Goal: Task Accomplishment & Management: Use online tool/utility

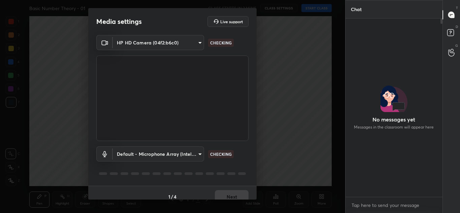
scroll to position [129, 0]
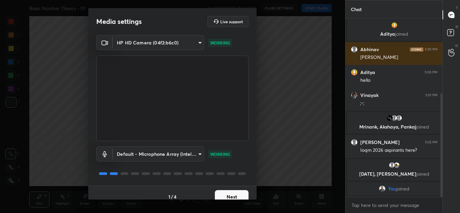
click at [228, 192] on button "Next" at bounding box center [232, 196] width 34 height 13
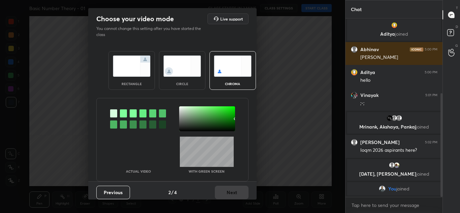
click at [164, 70] on img at bounding box center [182, 66] width 38 height 21
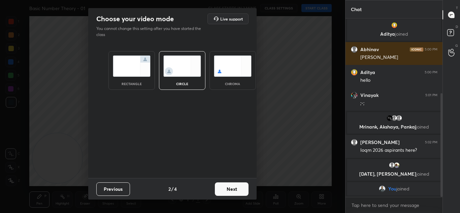
click at [235, 187] on button "Next" at bounding box center [232, 188] width 34 height 13
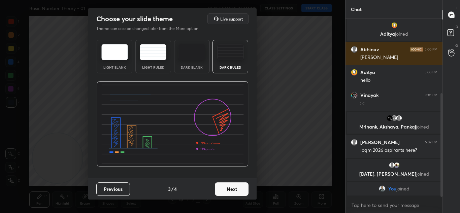
click at [227, 190] on button "Next" at bounding box center [232, 188] width 34 height 13
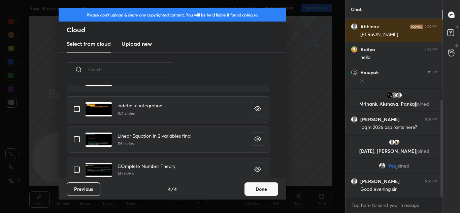
scroll to position [358, 0]
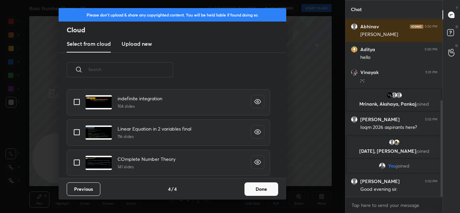
click at [79, 165] on input "grid" at bounding box center [77, 163] width 14 height 14
checkbox input "true"
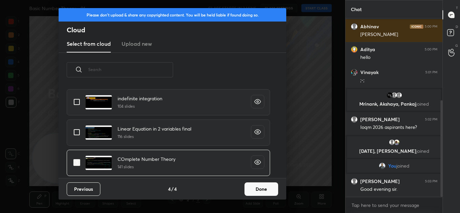
click at [263, 190] on button "Done" at bounding box center [261, 188] width 34 height 13
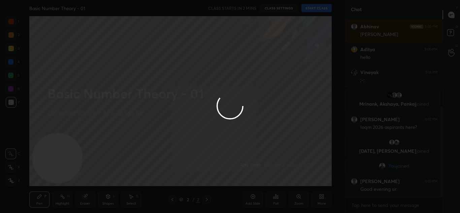
scroll to position [174, 0]
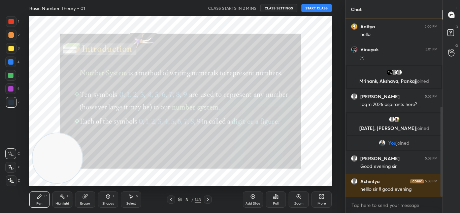
click at [171, 202] on icon at bounding box center [170, 199] width 5 height 5
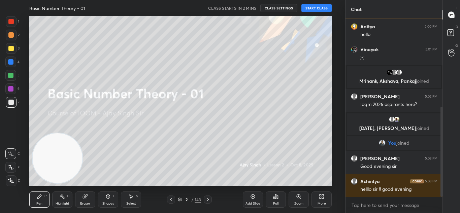
click at [310, 8] on button "START CLASS" at bounding box center [316, 8] width 30 height 8
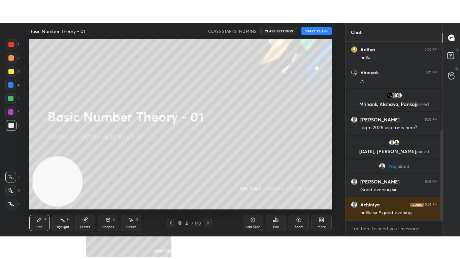
scroll to position [197, 0]
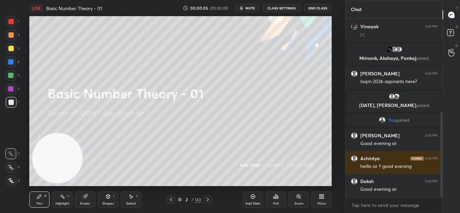
click at [322, 198] on icon at bounding box center [323, 198] width 2 height 2
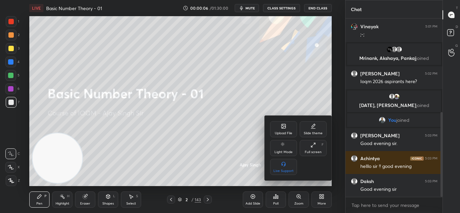
click at [314, 150] on div "Full screen" at bounding box center [313, 151] width 17 height 3
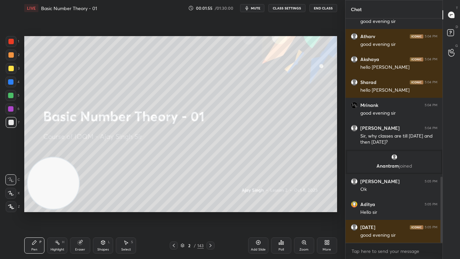
scroll to position [559, 0]
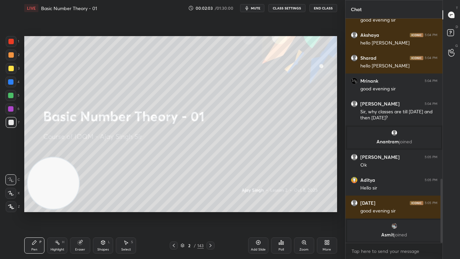
click at [258, 213] on icon at bounding box center [258, 241] width 5 height 5
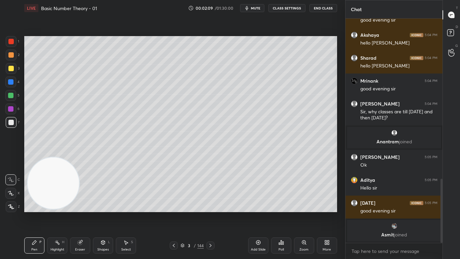
click at [15, 195] on div at bounding box center [10, 193] width 11 height 11
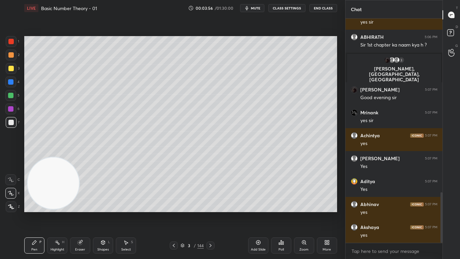
scroll to position [789, 0]
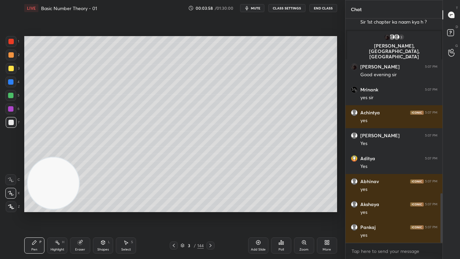
click at [257, 213] on icon at bounding box center [258, 241] width 5 height 5
drag, startPoint x: 14, startPoint y: 54, endPoint x: 20, endPoint y: 56, distance: 6.2
click at [13, 54] on div at bounding box center [11, 54] width 11 height 11
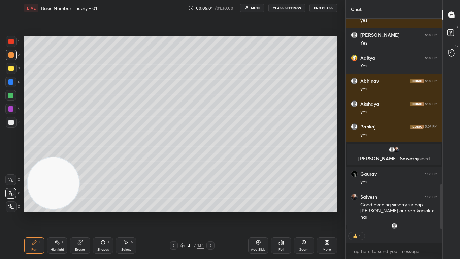
scroll to position [840, 0]
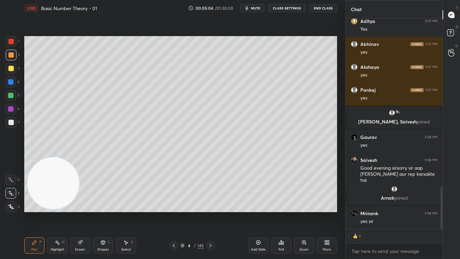
click at [173, 213] on icon at bounding box center [173, 244] width 5 height 5
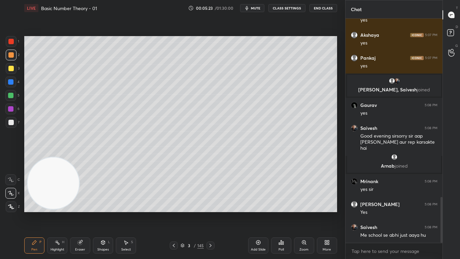
scroll to position [896, 0]
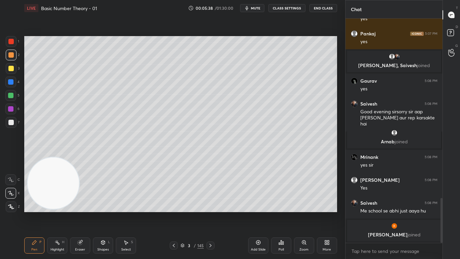
click at [258, 213] on div "Add Slide" at bounding box center [258, 245] width 20 height 16
click at [12, 69] on div at bounding box center [10, 68] width 5 height 5
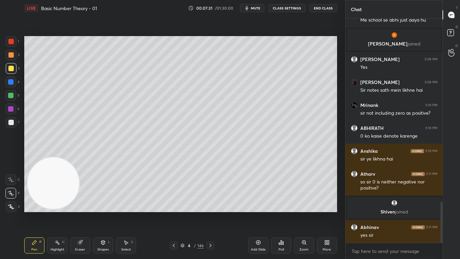
scroll to position [998, 0]
click at [212, 213] on icon at bounding box center [210, 244] width 5 height 5
click at [211, 213] on icon at bounding box center [210, 244] width 5 height 5
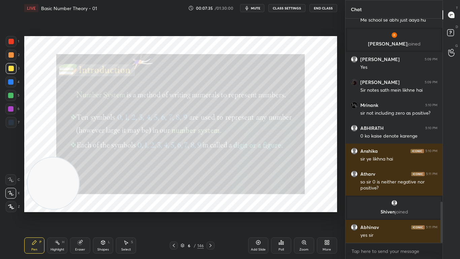
click at [303, 213] on icon at bounding box center [303, 241] width 5 height 5
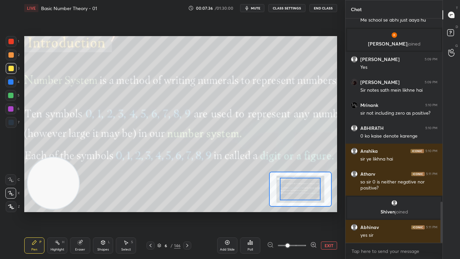
click at [323, 213] on button "EXIT" at bounding box center [329, 245] width 16 height 8
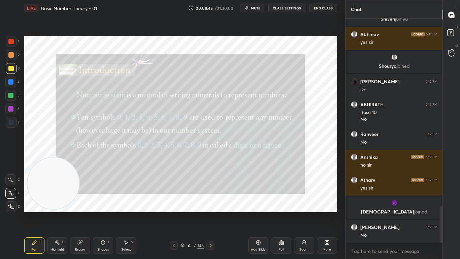
scroll to position [1147, 0]
click at [306, 213] on div "Zoom" at bounding box center [304, 245] width 20 height 16
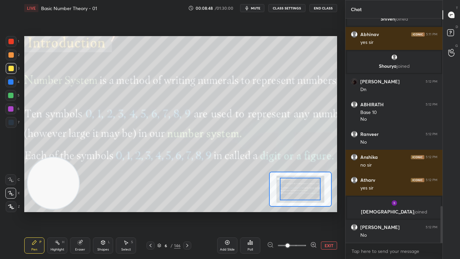
scroll to position [1170, 0]
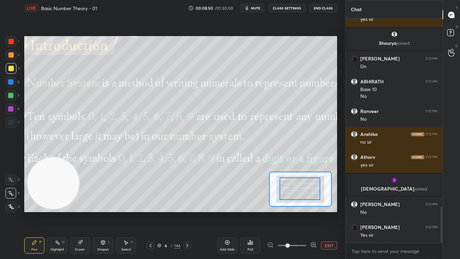
drag, startPoint x: 306, startPoint y: 189, endPoint x: 300, endPoint y: 190, distance: 5.9
click at [325, 213] on button "EXIT" at bounding box center [329, 245] width 16 height 8
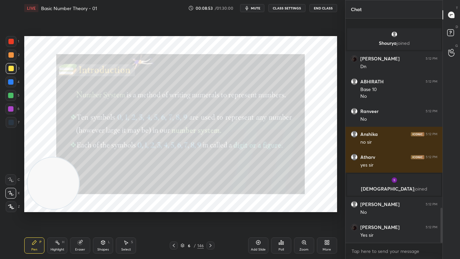
scroll to position [1205, 0]
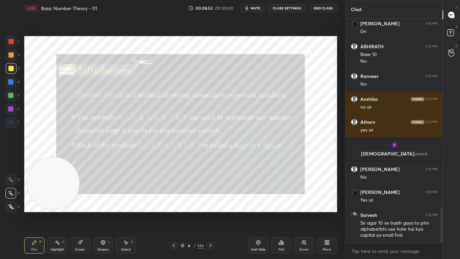
click at [306, 213] on icon at bounding box center [303, 241] width 5 height 5
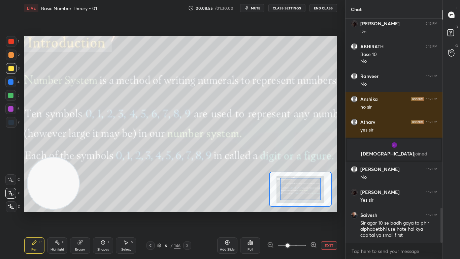
click at [324, 213] on button "EXIT" at bounding box center [329, 245] width 16 height 8
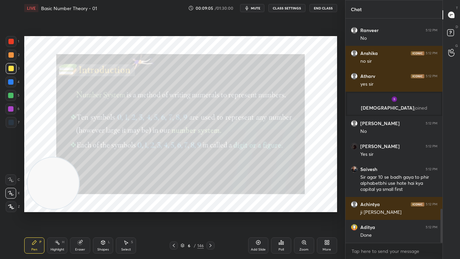
scroll to position [1274, 0]
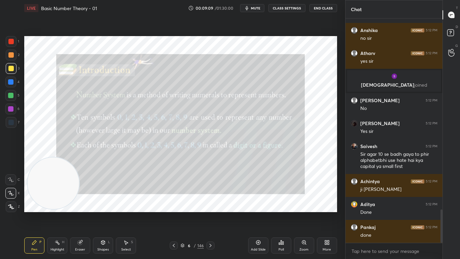
click at [199, 213] on div "146" at bounding box center [200, 245] width 6 height 6
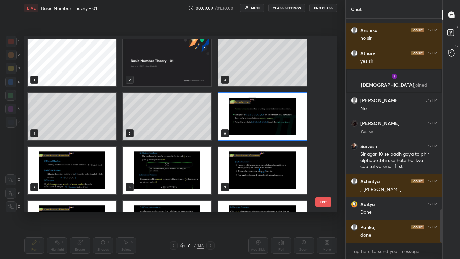
scroll to position [174, 309]
click at [255, 131] on img "grid" at bounding box center [262, 116] width 89 height 47
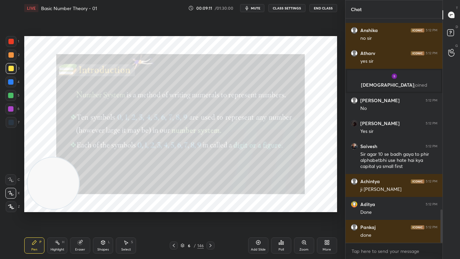
click at [253, 132] on img "grid" at bounding box center [262, 116] width 89 height 47
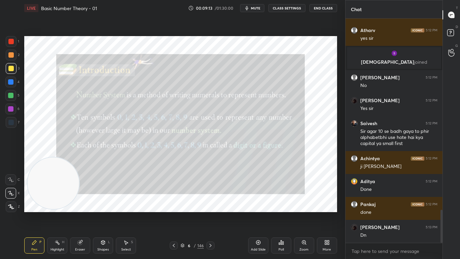
click at [209, 213] on icon at bounding box center [210, 244] width 5 height 5
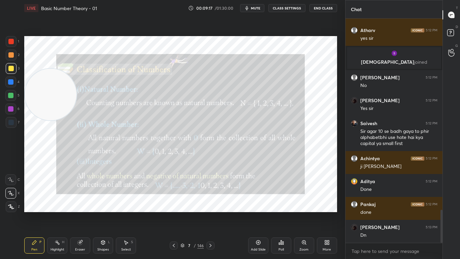
drag, startPoint x: 52, startPoint y: 177, endPoint x: 33, endPoint y: 93, distance: 85.9
click at [34, 93] on video at bounding box center [51, 95] width 52 height 52
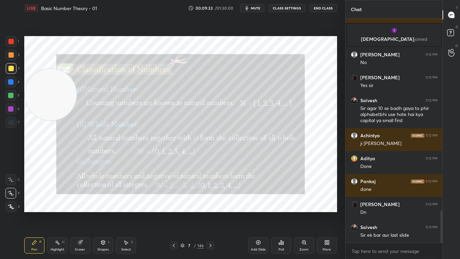
scroll to position [1326, 0]
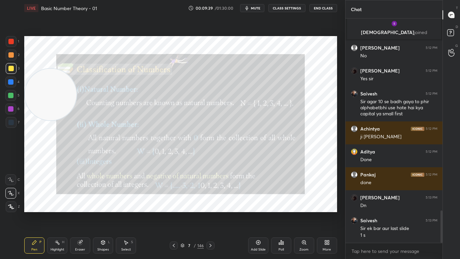
click at [174, 213] on icon at bounding box center [173, 244] width 5 height 5
click at [211, 213] on icon at bounding box center [210, 244] width 5 height 5
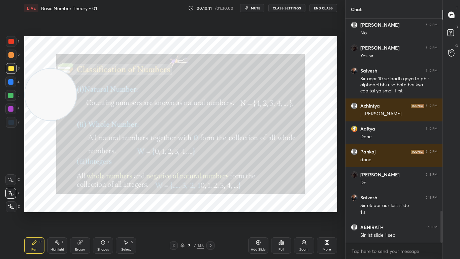
click at [173, 213] on icon at bounding box center [173, 244] width 5 height 5
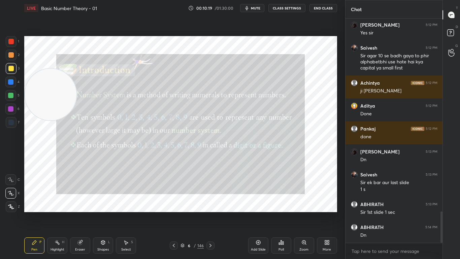
click at [211, 213] on div at bounding box center [210, 245] width 8 height 8
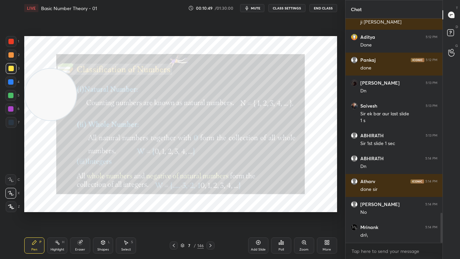
scroll to position [1463, 0]
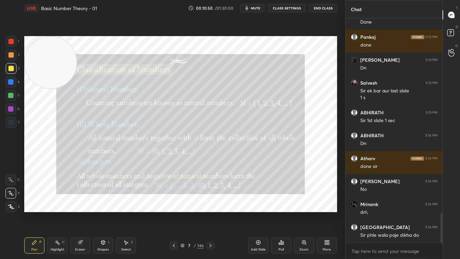
drag, startPoint x: 53, startPoint y: 96, endPoint x: 50, endPoint y: 57, distance: 39.5
click at [49, 54] on video at bounding box center [51, 63] width 52 height 52
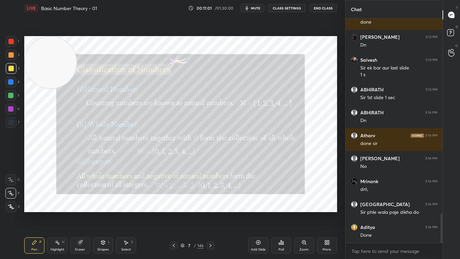
click at [173, 213] on icon at bounding box center [173, 244] width 5 height 5
click at [210, 213] on icon at bounding box center [210, 244] width 5 height 5
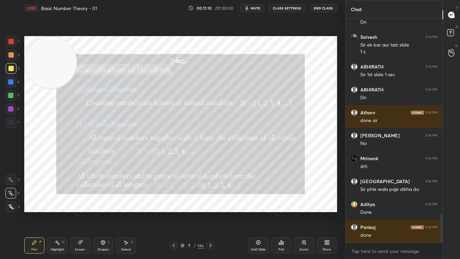
click at [210, 213] on icon at bounding box center [210, 244] width 5 height 5
drag, startPoint x: 57, startPoint y: 72, endPoint x: 43, endPoint y: 59, distance: 18.8
click at [41, 62] on video at bounding box center [51, 63] width 52 height 52
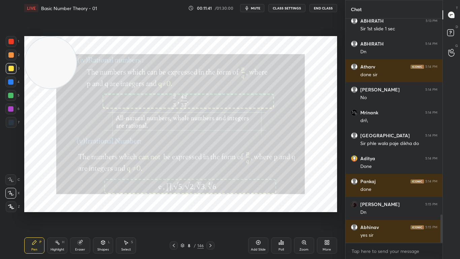
scroll to position [1584, 0]
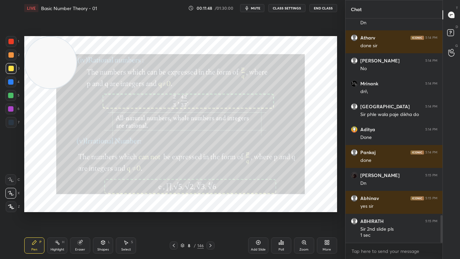
click at [173, 213] on icon at bounding box center [174, 244] width 2 height 3
click at [209, 213] on icon at bounding box center [210, 244] width 5 height 5
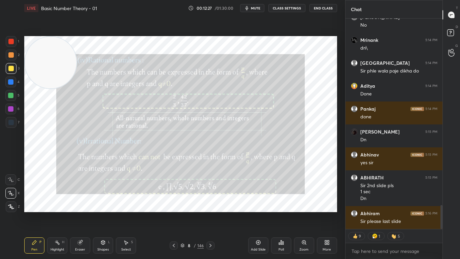
scroll to position [1614, 0]
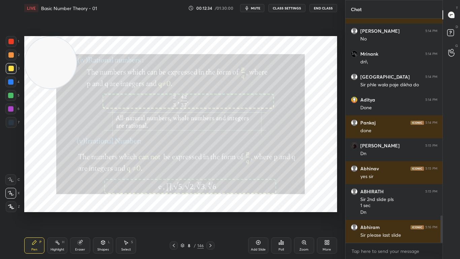
click at [176, 213] on div at bounding box center [174, 245] width 8 height 8
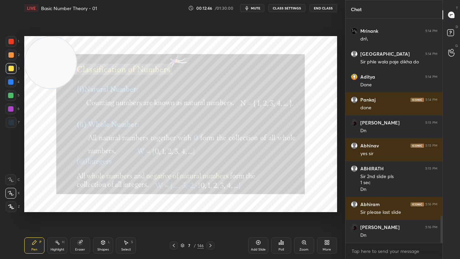
click at [210, 213] on icon at bounding box center [210, 244] width 5 height 5
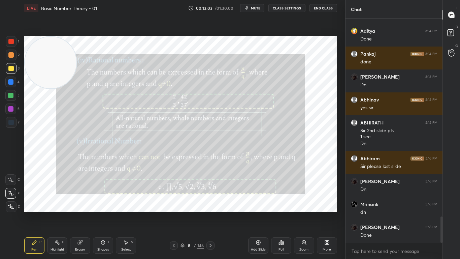
scroll to position [1705, 0]
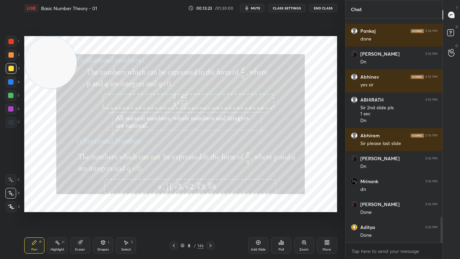
click at [341, 68] on div "1 2 3 4 5 6 7 C X Z C X Z E E Erase all H H LIVE Basic Number Theory - 01 00:13…" at bounding box center [172, 129] width 345 height 259
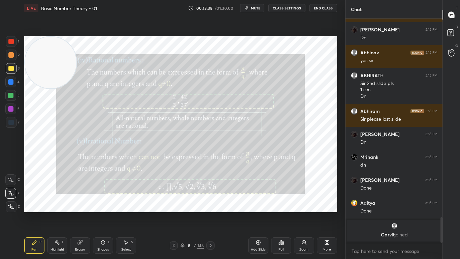
click at [256, 213] on icon at bounding box center [258, 241] width 5 height 5
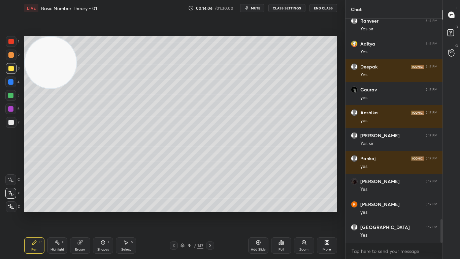
scroll to position [1929, 0]
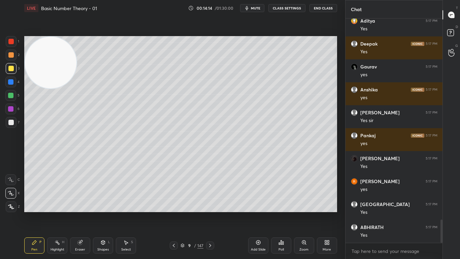
click at [173, 213] on icon at bounding box center [173, 244] width 5 height 5
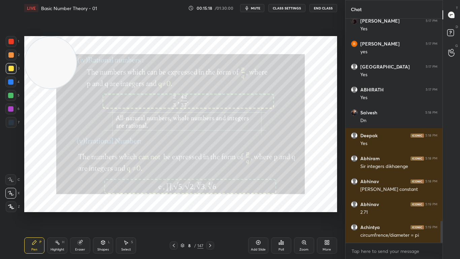
scroll to position [2090, 0]
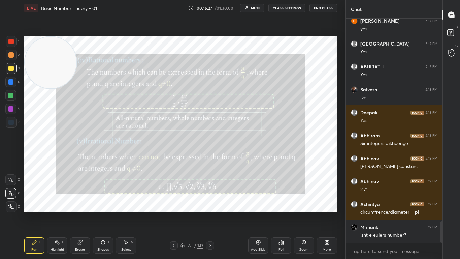
click at [259, 213] on icon at bounding box center [258, 241] width 5 height 5
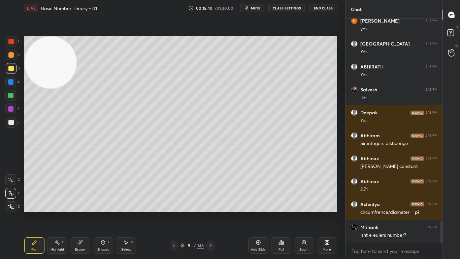
scroll to position [2112, 0]
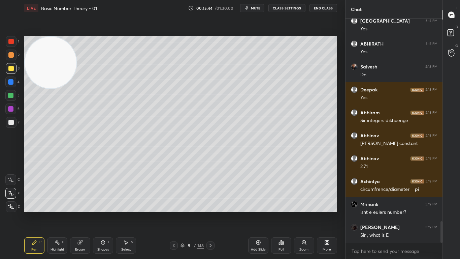
click at [257, 213] on div "Add Slide" at bounding box center [258, 245] width 20 height 16
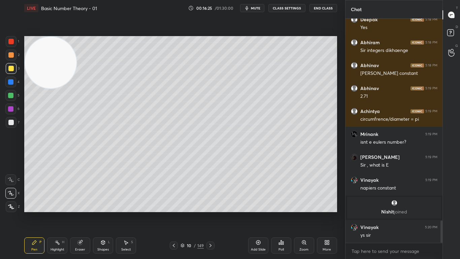
scroll to position [2027, 0]
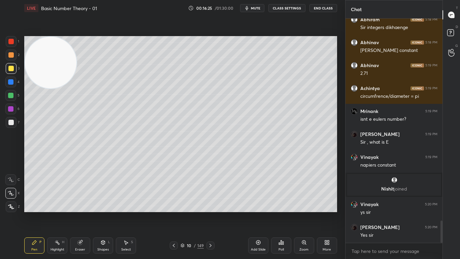
click at [212, 213] on icon at bounding box center [210, 244] width 5 height 5
click at [210, 213] on icon at bounding box center [210, 244] width 5 height 5
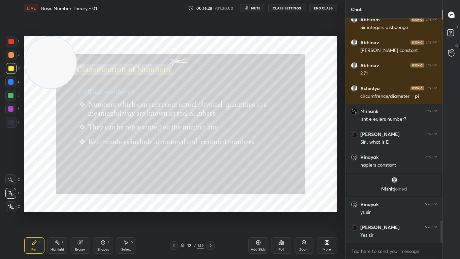
click at [307, 213] on div "Zoom" at bounding box center [304, 245] width 20 height 16
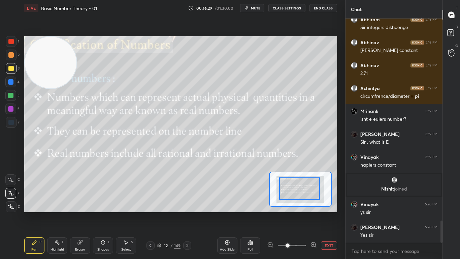
drag, startPoint x: 304, startPoint y: 193, endPoint x: 298, endPoint y: 187, distance: 9.1
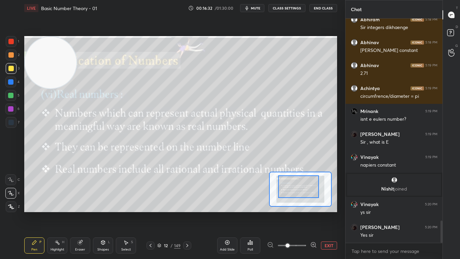
drag, startPoint x: 299, startPoint y: 185, endPoint x: 304, endPoint y: 186, distance: 5.1
click at [304, 186] on div at bounding box center [298, 186] width 41 height 23
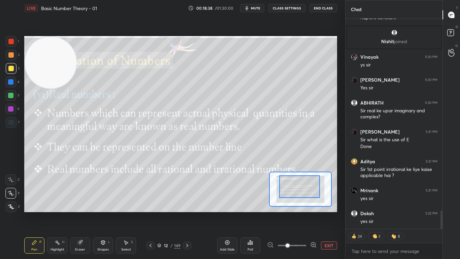
scroll to position [2197, 0]
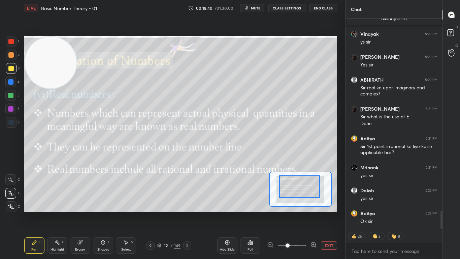
click at [187, 213] on icon at bounding box center [186, 244] width 5 height 5
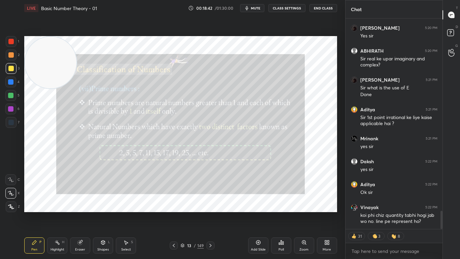
scroll to position [2249, 0]
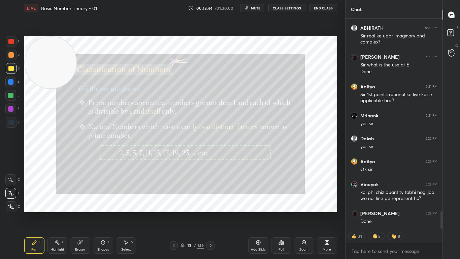
click at [173, 213] on icon at bounding box center [173, 244] width 5 height 5
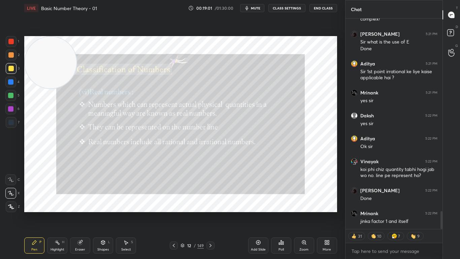
click at [258, 213] on div "Add Slide" at bounding box center [258, 245] width 20 height 16
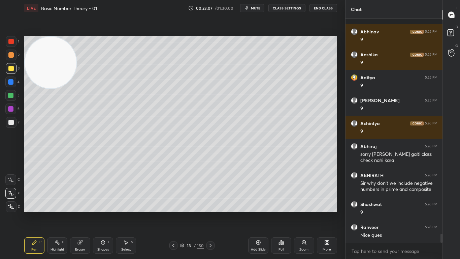
scroll to position [5259, 0]
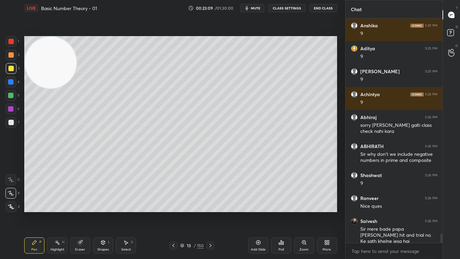
click at [255, 213] on div "Add Slide" at bounding box center [258, 245] width 20 height 16
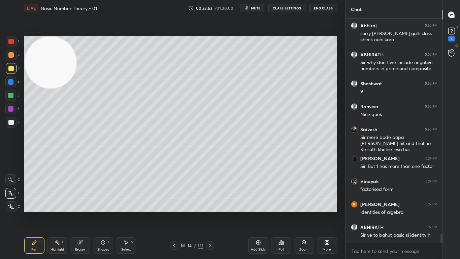
scroll to position [5379, 0]
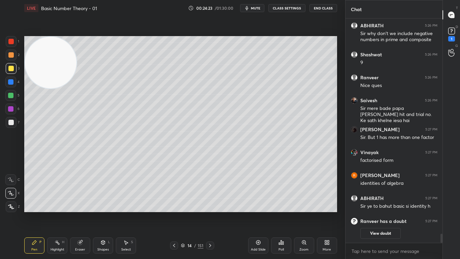
click at [209, 213] on icon at bounding box center [209, 244] width 5 height 5
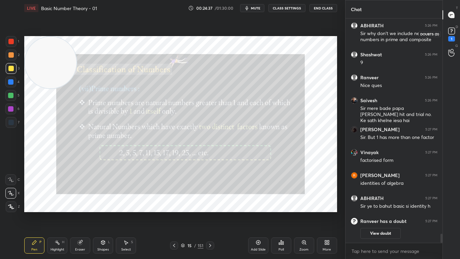
click at [452, 29] on icon at bounding box center [451, 31] width 10 height 10
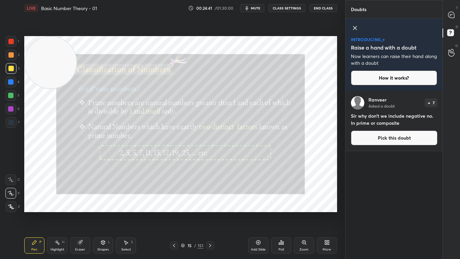
click at [355, 27] on icon at bounding box center [355, 28] width 8 height 8
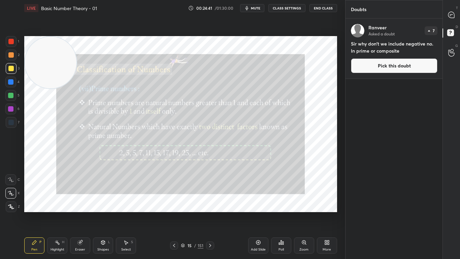
scroll to position [238, 95]
click at [451, 16] on icon at bounding box center [451, 15] width 6 height 6
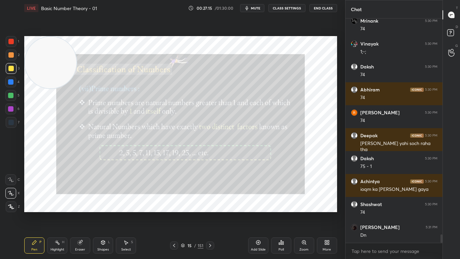
scroll to position [5622, 0]
click at [210, 213] on icon at bounding box center [209, 244] width 5 height 5
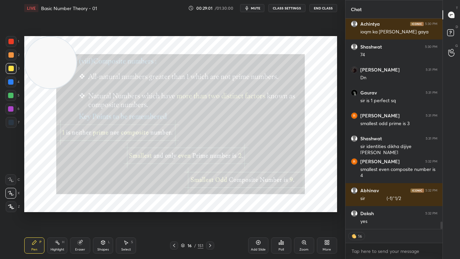
scroll to position [5802, 0]
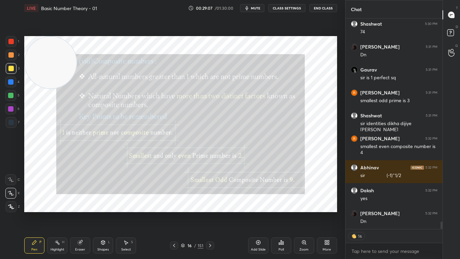
type textarea "x"
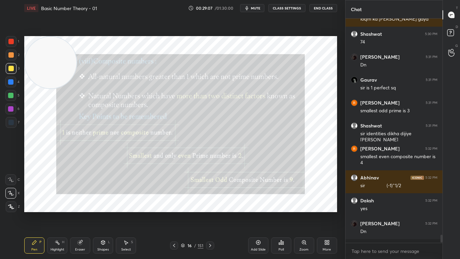
scroll to position [5788, 0]
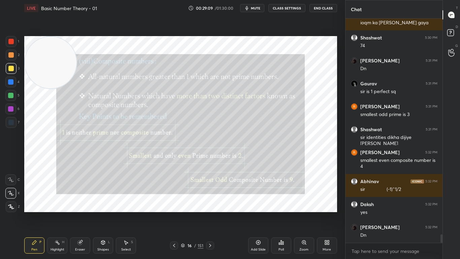
click at [173, 213] on icon at bounding box center [173, 244] width 5 height 5
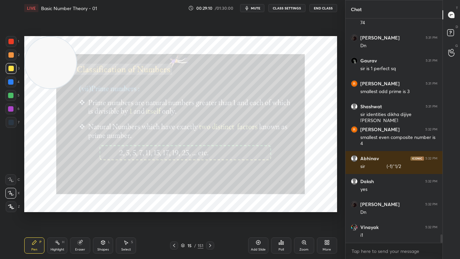
click at [175, 213] on icon at bounding box center [173, 244] width 5 height 5
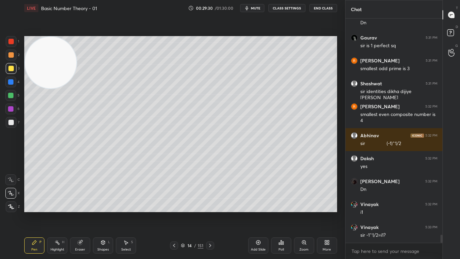
scroll to position [5857, 0]
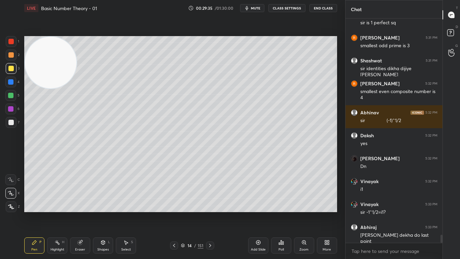
click at [210, 213] on icon at bounding box center [209, 244] width 5 height 5
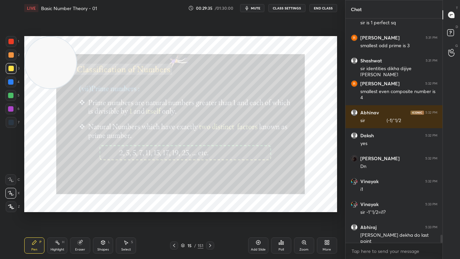
click at [210, 213] on icon at bounding box center [209, 244] width 5 height 5
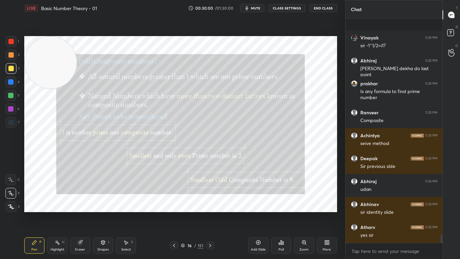
scroll to position [6069, 0]
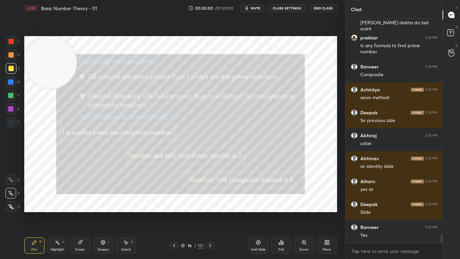
click at [174, 213] on div at bounding box center [174, 245] width 8 height 8
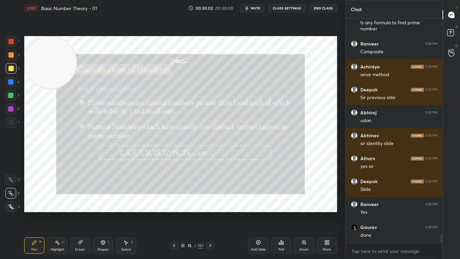
click at [174, 213] on icon at bounding box center [173, 244] width 5 height 5
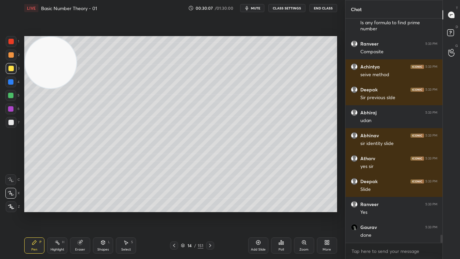
click at [80, 213] on div "Eraser" at bounding box center [80, 248] width 10 height 3
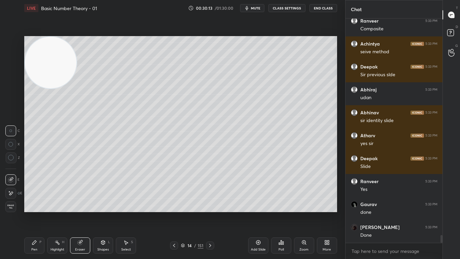
scroll to position [6143, 0]
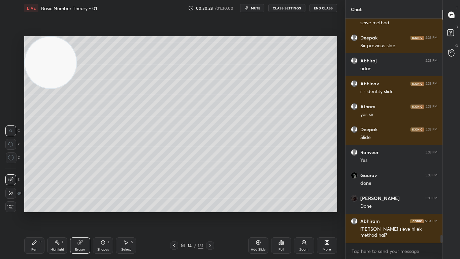
click at [10, 209] on div "Erase all" at bounding box center [10, 206] width 11 height 11
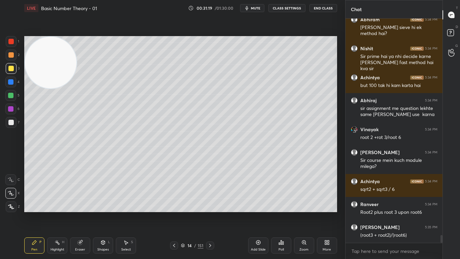
scroll to position [6368, 0]
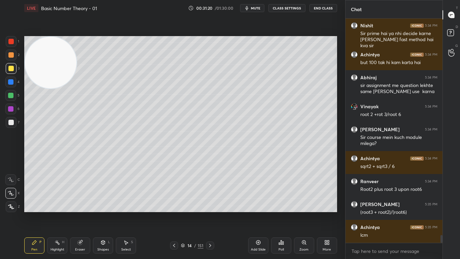
drag, startPoint x: 12, startPoint y: 122, endPoint x: 15, endPoint y: 125, distance: 4.6
click at [12, 122] on div at bounding box center [10, 122] width 5 height 5
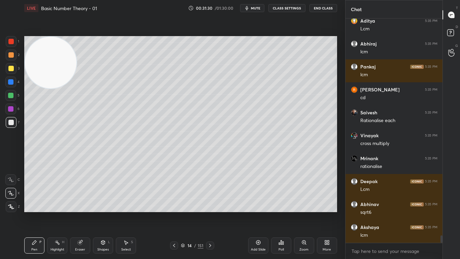
scroll to position [6688, 0]
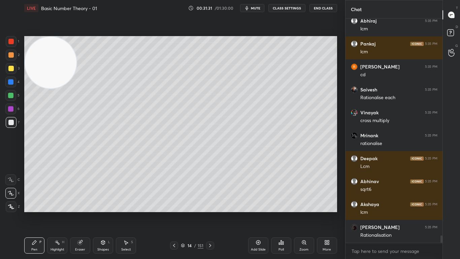
click at [80, 213] on div "Eraser" at bounding box center [80, 248] width 10 height 3
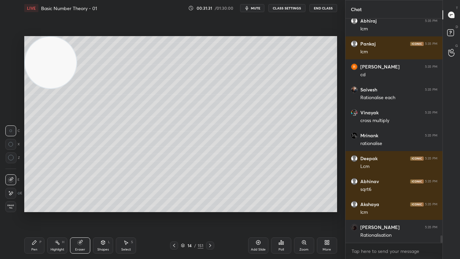
scroll to position [6734, 0]
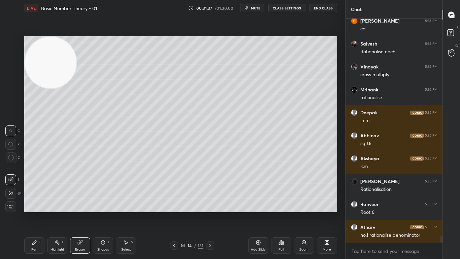
click at [36, 213] on div "Pen P" at bounding box center [34, 245] width 20 height 16
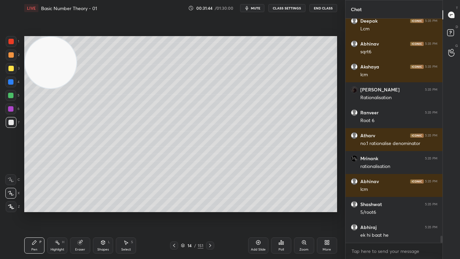
scroll to position [6848, 0]
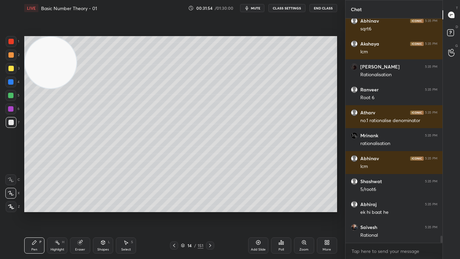
click at [276, 213] on div "Poll" at bounding box center [281, 245] width 20 height 16
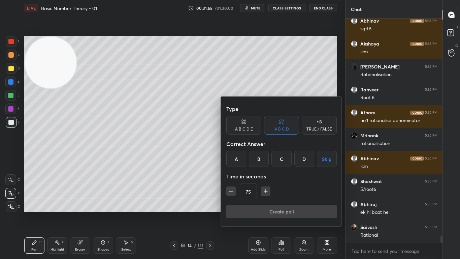
click at [311, 130] on div "TRUE / FALSE" at bounding box center [319, 129] width 26 height 4
click at [189, 136] on div at bounding box center [230, 129] width 460 height 259
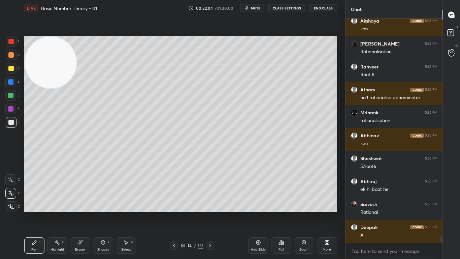
scroll to position [6894, 0]
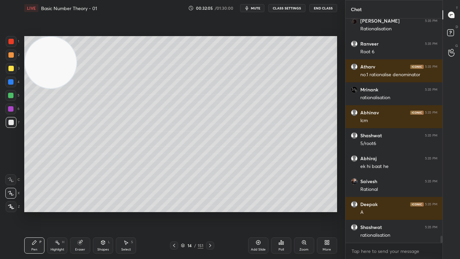
click at [279, 213] on div "Poll" at bounding box center [280, 248] width 5 height 3
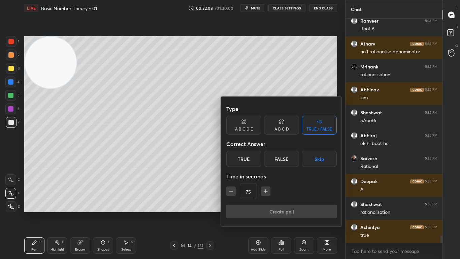
scroll to position [6940, 0]
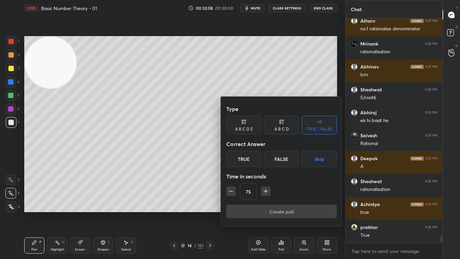
click at [313, 161] on button "Skip" at bounding box center [319, 158] width 35 height 16
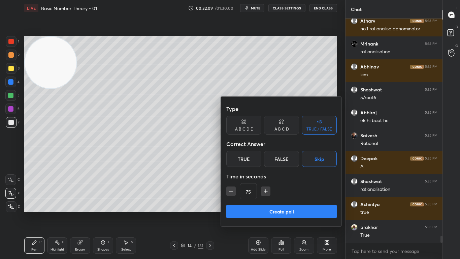
click at [232, 190] on icon "button" at bounding box center [231, 191] width 7 height 7
type input "60"
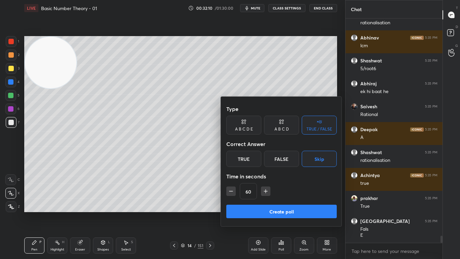
click at [243, 210] on button "Create poll" at bounding box center [281, 210] width 110 height 13
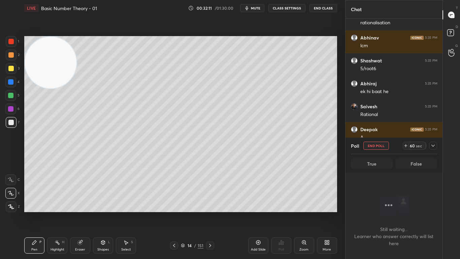
scroll to position [7049, 0]
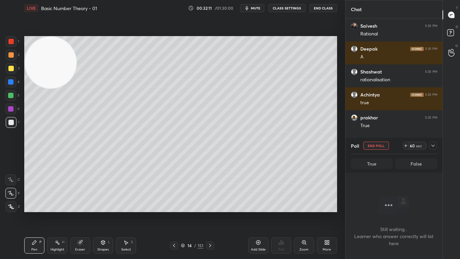
click at [434, 147] on icon at bounding box center [432, 145] width 5 height 5
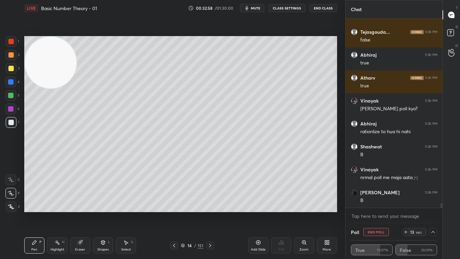
scroll to position [7232, 0]
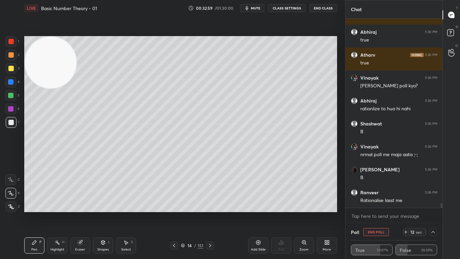
click at [432, 213] on icon at bounding box center [432, 231] width 5 height 5
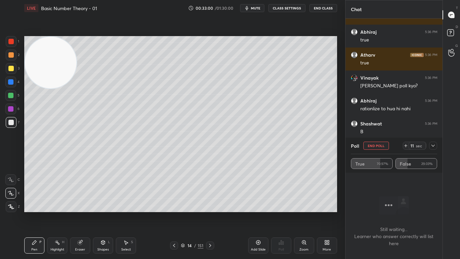
click at [435, 145] on icon at bounding box center [432, 145] width 5 height 5
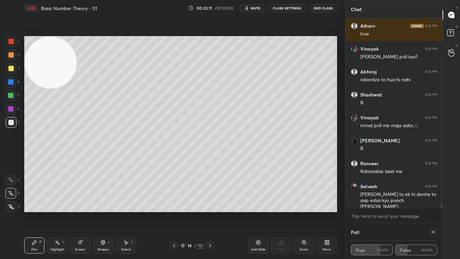
scroll to position [7290, 0]
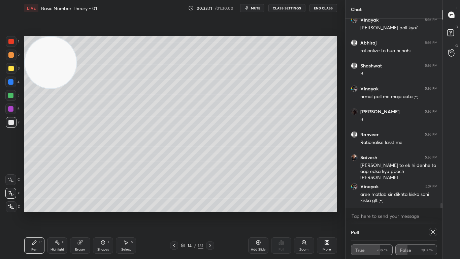
click at [432, 213] on icon at bounding box center [432, 231] width 5 height 5
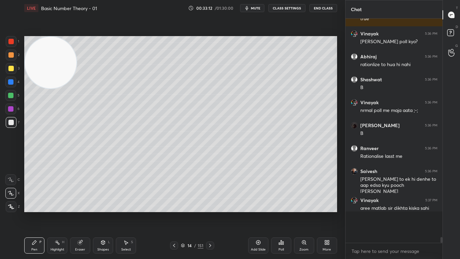
scroll to position [2, 2]
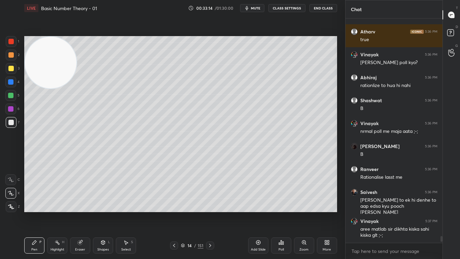
click at [78, 213] on div "Eraser" at bounding box center [80, 245] width 20 height 16
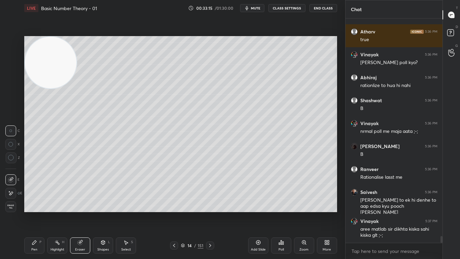
scroll to position [7279, 0]
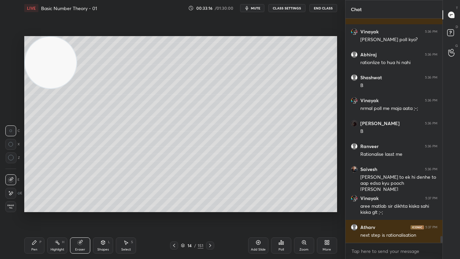
click at [10, 195] on icon at bounding box center [11, 192] width 4 height 3
click at [34, 213] on icon at bounding box center [34, 241] width 5 height 5
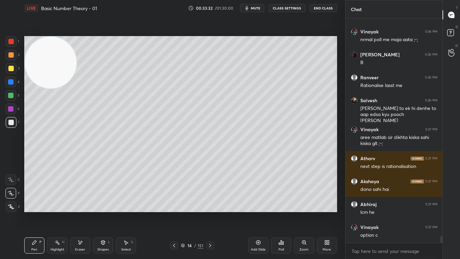
scroll to position [7370, 0]
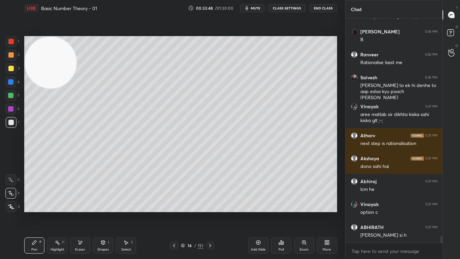
click at [210, 213] on icon at bounding box center [209, 244] width 5 height 5
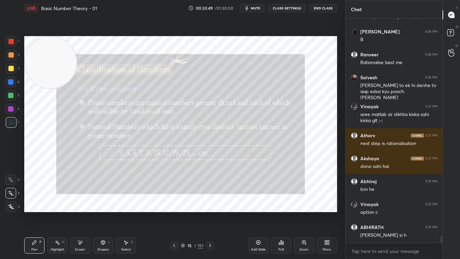
click at [210, 213] on icon at bounding box center [209, 244] width 5 height 5
click at [210, 213] on div at bounding box center [210, 245] width 8 height 8
drag, startPoint x: 51, startPoint y: 64, endPoint x: 59, endPoint y: 70, distance: 9.7
click at [34, 42] on video at bounding box center [51, 63] width 52 height 52
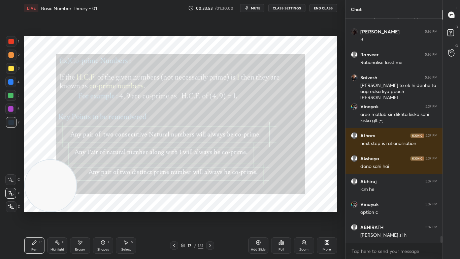
drag, startPoint x: 57, startPoint y: 71, endPoint x: 50, endPoint y: 204, distance: 132.8
click at [50, 204] on video at bounding box center [51, 186] width 52 height 52
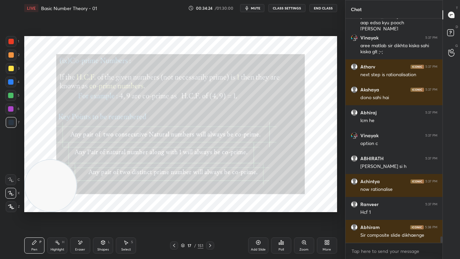
scroll to position [7462, 0]
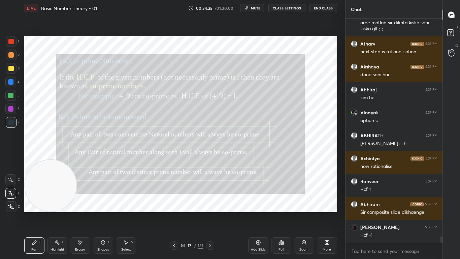
click at [11, 42] on div at bounding box center [10, 41] width 5 height 5
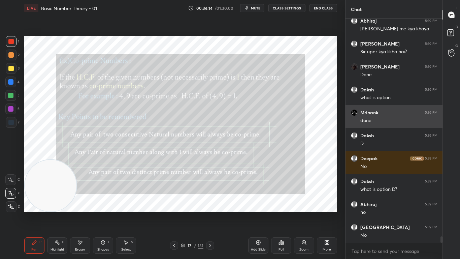
scroll to position [7788, 0]
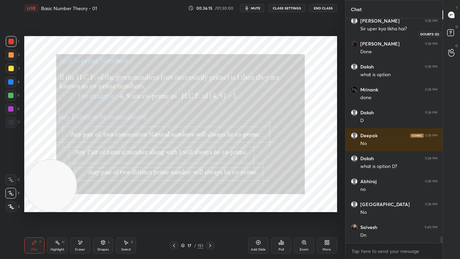
click at [450, 31] on icon at bounding box center [451, 34] width 12 height 12
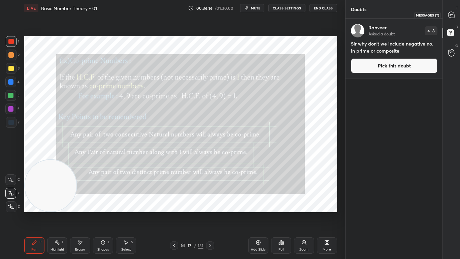
click at [451, 14] on icon at bounding box center [451, 14] width 3 height 0
type textarea "x"
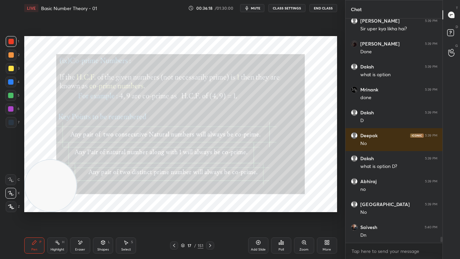
scroll to position [7973, 0]
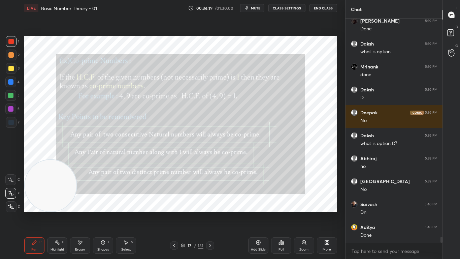
click at [285, 7] on button "CLASS SETTINGS" at bounding box center [286, 8] width 37 height 8
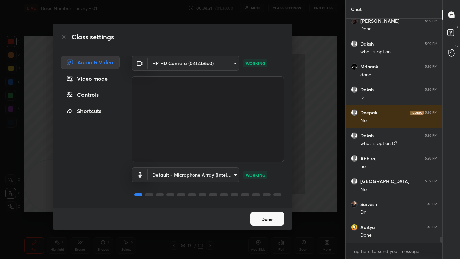
scroll to position [7996, 0]
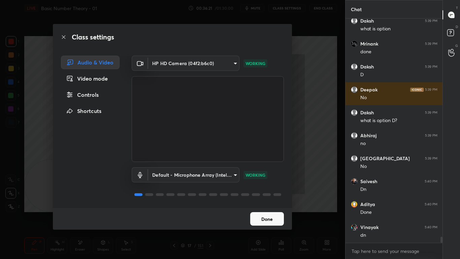
click at [100, 91] on div "Controls" at bounding box center [90, 94] width 59 height 13
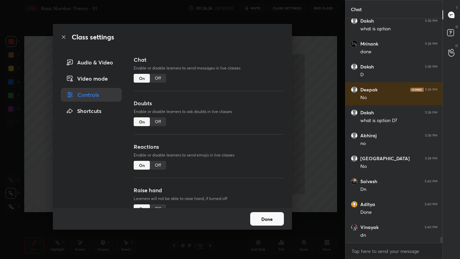
click at [64, 37] on icon at bounding box center [63, 36] width 5 height 5
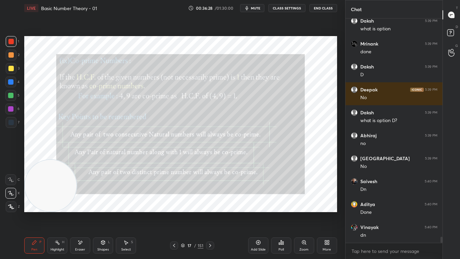
click at [133, 213] on div "Select S" at bounding box center [126, 245] width 20 height 16
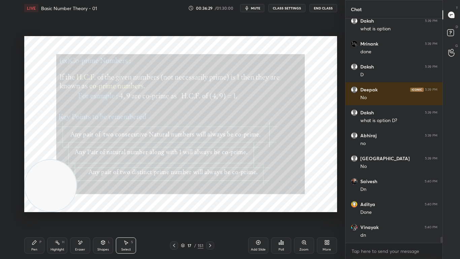
scroll to position [8019, 0]
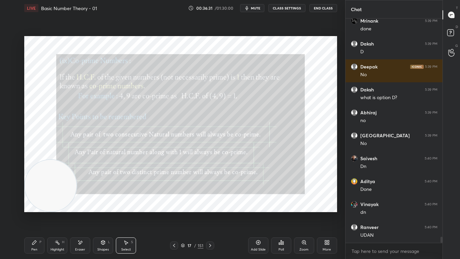
drag, startPoint x: 64, startPoint y: 35, endPoint x: 306, endPoint y: 48, distance: 242.7
click at [304, 49] on div "0 ° Undo Copy Duplicate Duplicate to new slide Delete Setting up your live clas…" at bounding box center [181, 123] width 318 height 215
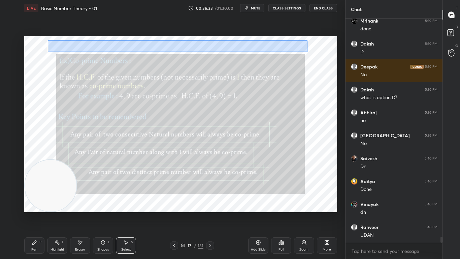
drag, startPoint x: 307, startPoint y: 39, endPoint x: 48, endPoint y: 52, distance: 259.9
click at [48, 52] on div "0 ° Undo Copy Duplicate Duplicate to new slide Delete" at bounding box center [180, 124] width 313 height 176
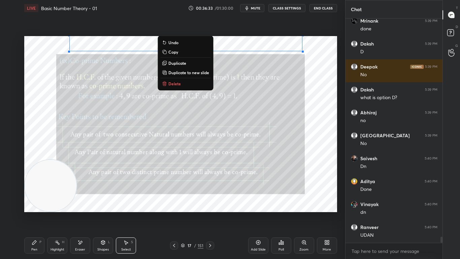
scroll to position [8041, 0]
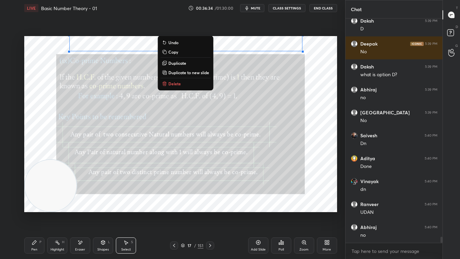
click at [187, 71] on p "Duplicate to new slide" at bounding box center [188, 72] width 41 height 5
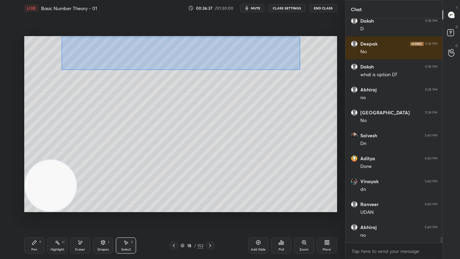
drag, startPoint x: 62, startPoint y: 37, endPoint x: 299, endPoint y: 69, distance: 239.9
click at [302, 70] on div "0 ° Undo Copy Duplicate Duplicate to new slide Delete" at bounding box center [180, 124] width 313 height 176
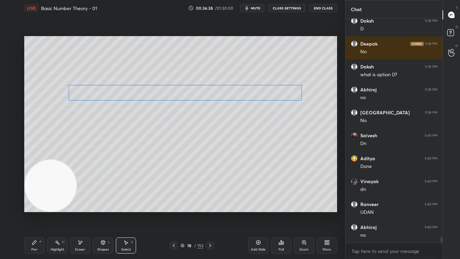
drag, startPoint x: 270, startPoint y: 45, endPoint x: 267, endPoint y: 95, distance: 49.9
click at [270, 98] on div "0 ° Undo Copy Duplicate Duplicate to new slide Delete" at bounding box center [180, 124] width 313 height 176
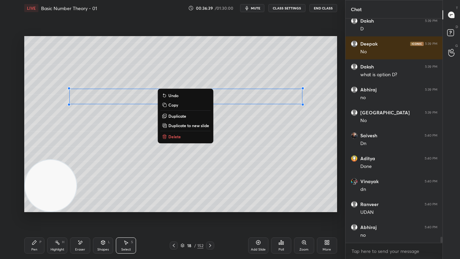
click at [35, 213] on div "Pen P" at bounding box center [34, 245] width 20 height 16
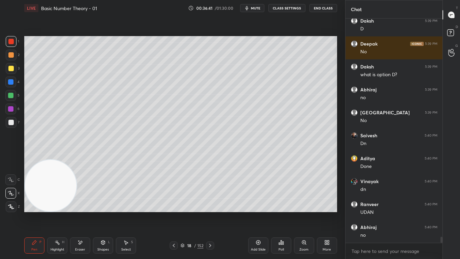
click at [13, 125] on div at bounding box center [11, 122] width 11 height 11
click at [286, 8] on button "CLASS SETTINGS" at bounding box center [286, 8] width 37 height 8
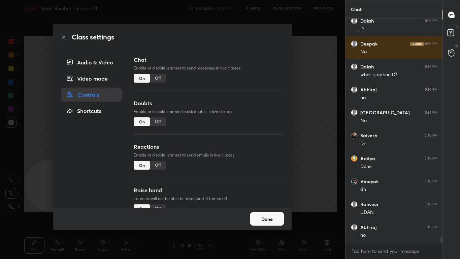
click at [158, 79] on div "Off" at bounding box center [158, 78] width 16 height 9
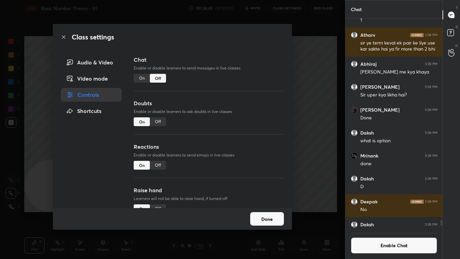
scroll to position [208, 95]
click at [63, 38] on icon at bounding box center [63, 36] width 5 height 5
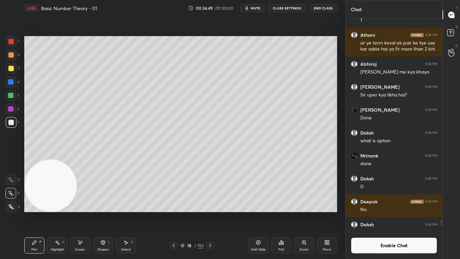
click at [297, 6] on button "CLASS SETTINGS" at bounding box center [286, 8] width 37 height 8
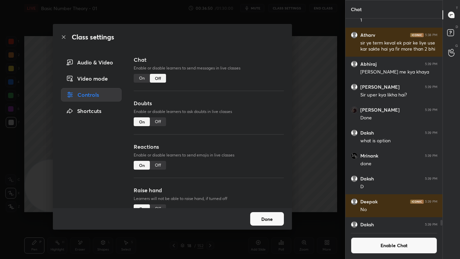
click at [157, 122] on div "Off" at bounding box center [158, 121] width 16 height 9
click at [64, 36] on icon at bounding box center [63, 36] width 5 height 5
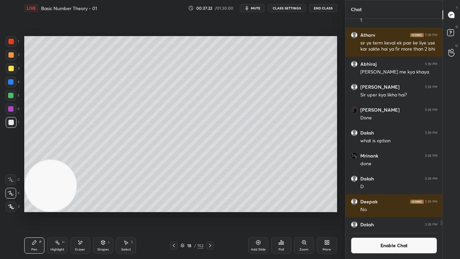
click at [283, 213] on div "Poll" at bounding box center [281, 245] width 20 height 16
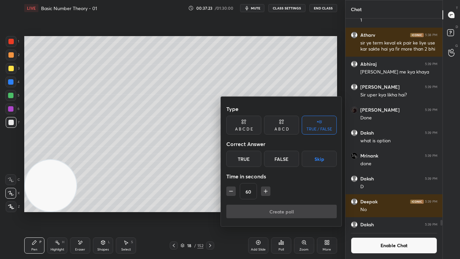
click at [281, 127] on div "A B C D" at bounding box center [281, 129] width 14 height 4
click at [301, 158] on div "D" at bounding box center [304, 158] width 20 height 16
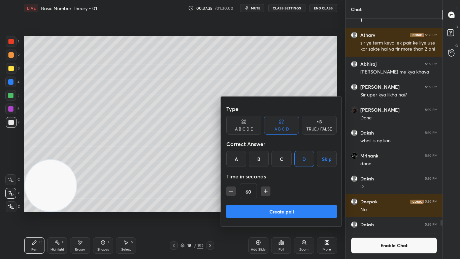
click at [235, 192] on div "60" at bounding box center [281, 191] width 110 height 16
click at [233, 192] on icon "button" at bounding box center [231, 191] width 7 height 7
type input "45"
click at [249, 212] on button "Create poll" at bounding box center [281, 210] width 110 height 13
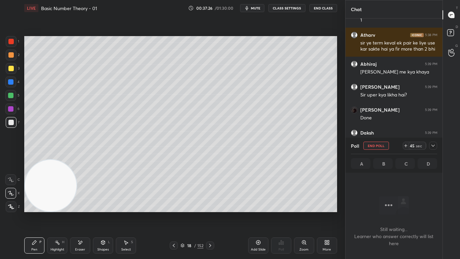
scroll to position [203, 95]
click at [433, 145] on icon at bounding box center [432, 145] width 5 height 5
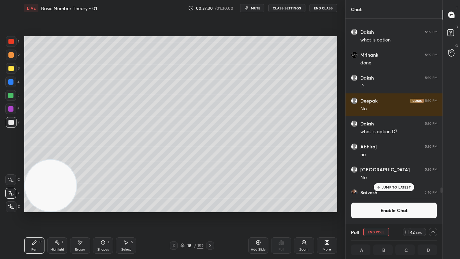
scroll to position [7316, 0]
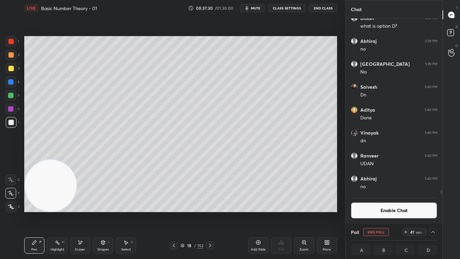
drag, startPoint x: 442, startPoint y: 189, endPoint x: 441, endPoint y: 197, distance: 8.1
click at [441, 197] on div "Deepak 5:39 PM No [PERSON_NAME] 5:39 PM what is option D? [PERSON_NAME] 5:39 PM…" at bounding box center [393, 121] width 97 height 205
click at [433, 213] on icon at bounding box center [432, 231] width 5 height 5
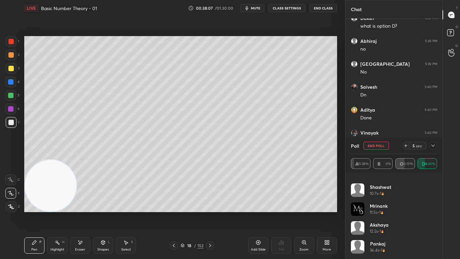
scroll to position [159, 95]
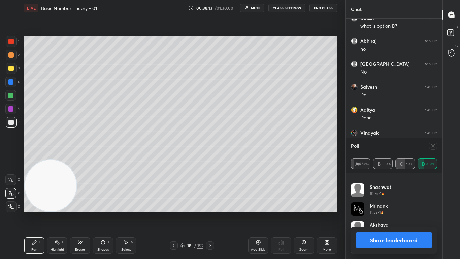
click at [433, 146] on icon at bounding box center [432, 145] width 5 height 5
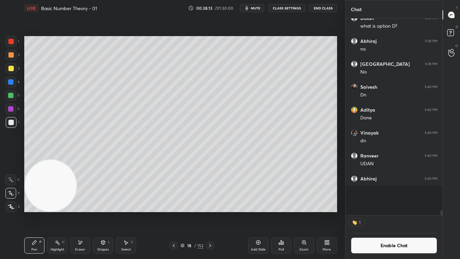
scroll to position [2, 2]
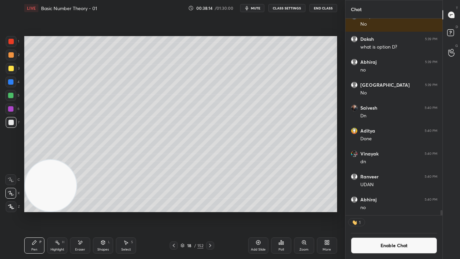
click at [387, 213] on button "Enable Chat" at bounding box center [394, 245] width 87 height 16
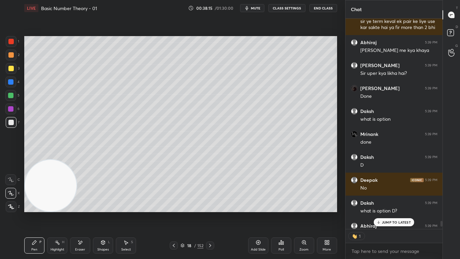
click at [387, 213] on p "JUMP TO LATEST" at bounding box center [396, 222] width 29 height 4
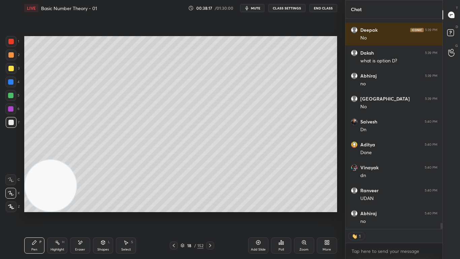
type textarea "x"
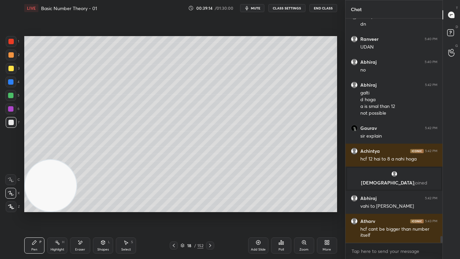
scroll to position [7395, 0]
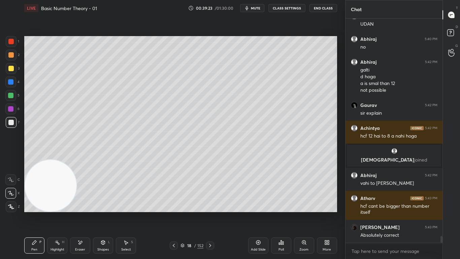
click at [79, 213] on icon at bounding box center [81, 241] width 4 height 3
click at [35, 213] on icon at bounding box center [34, 242] width 4 height 4
click at [78, 213] on div "Eraser" at bounding box center [80, 245] width 20 height 16
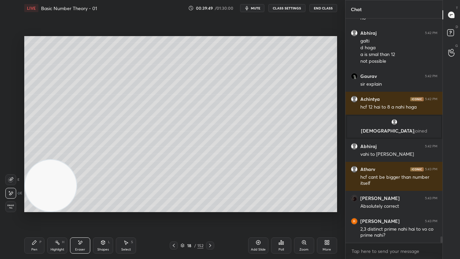
click at [37, 213] on div "Pen P" at bounding box center [34, 245] width 20 height 16
click at [83, 213] on div "Eraser" at bounding box center [80, 245] width 20 height 16
click at [31, 213] on div "Pen P" at bounding box center [34, 245] width 20 height 16
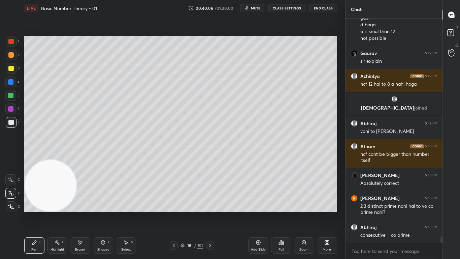
click at [277, 213] on div "Poll" at bounding box center [281, 245] width 20 height 16
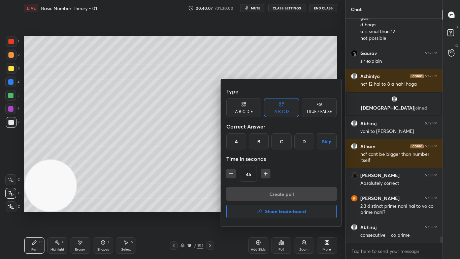
click at [301, 141] on div "D" at bounding box center [304, 141] width 20 height 16
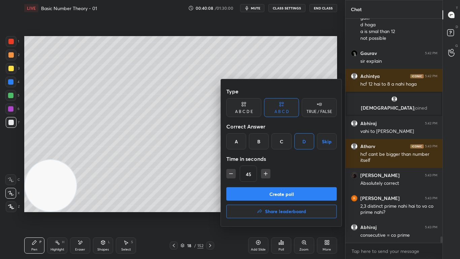
click at [267, 171] on icon "button" at bounding box center [265, 173] width 7 height 7
type input "60"
click at [278, 194] on button "Create poll" at bounding box center [281, 193] width 110 height 13
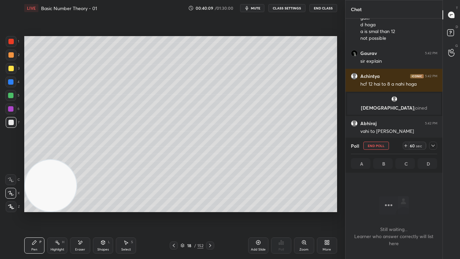
scroll to position [203, 95]
click at [435, 144] on icon at bounding box center [432, 145] width 5 height 5
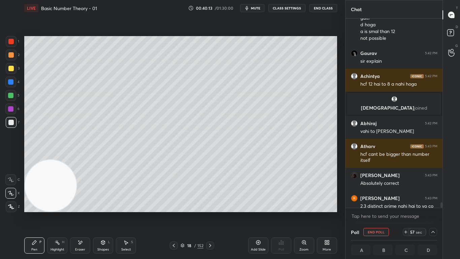
scroll to position [7482, 0]
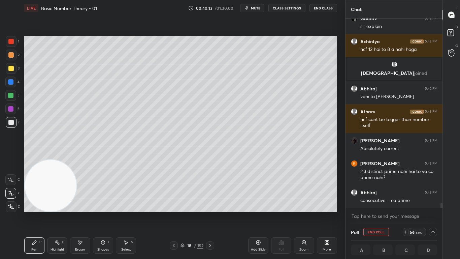
drag, startPoint x: 441, startPoint y: 205, endPoint x: 441, endPoint y: 209, distance: 4.1
click at [441, 209] on div "[PERSON_NAME] 5:42 PM galti d hoga a is smal than 12 not possible Gaurav 5:42 P…" at bounding box center [393, 121] width 97 height 205
click at [434, 213] on icon at bounding box center [432, 231] width 5 height 5
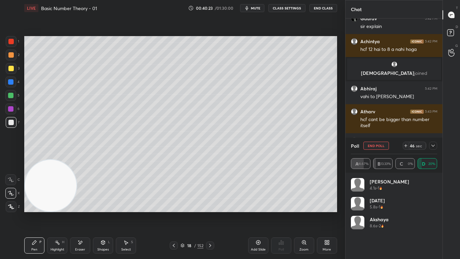
scroll to position [79, 84]
click at [434, 147] on icon at bounding box center [432, 145] width 5 height 5
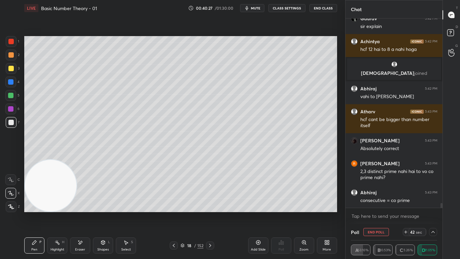
scroll to position [0, 2]
click at [434, 213] on icon at bounding box center [432, 231] width 5 height 5
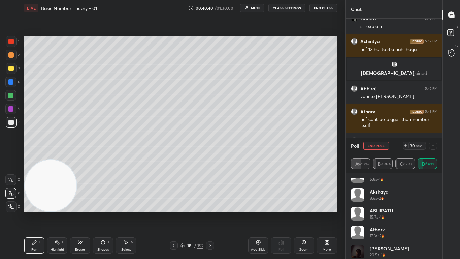
scroll to position [32, 0]
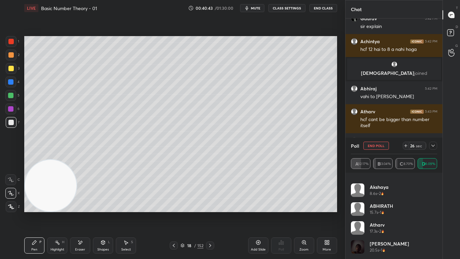
click at [437, 147] on div at bounding box center [433, 145] width 8 height 8
click at [437, 147] on div "26 sec" at bounding box center [420, 145] width 34 height 8
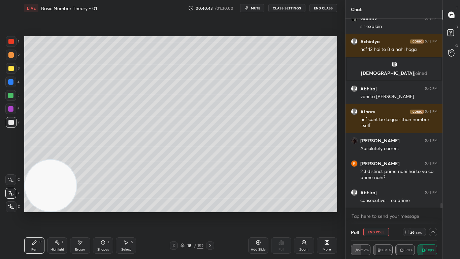
scroll to position [0, 0]
click at [435, 213] on icon at bounding box center [432, 231] width 5 height 5
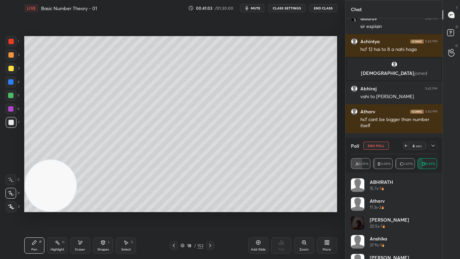
scroll to position [70, 0]
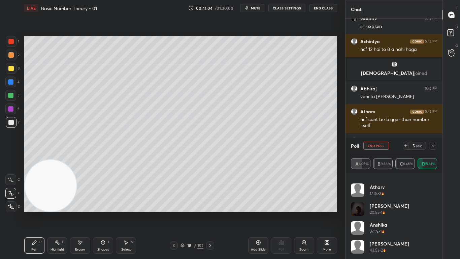
click at [434, 145] on icon at bounding box center [432, 145] width 5 height 5
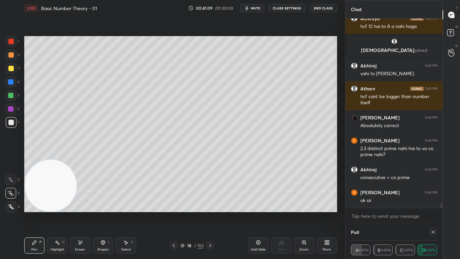
scroll to position [2, 2]
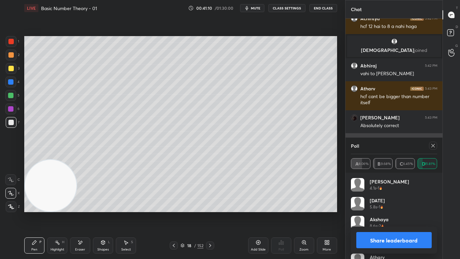
click at [434, 144] on icon at bounding box center [432, 145] width 5 height 5
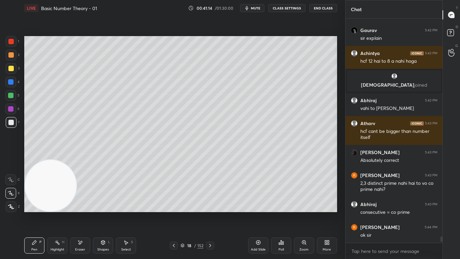
click at [12, 69] on div at bounding box center [10, 68] width 5 height 5
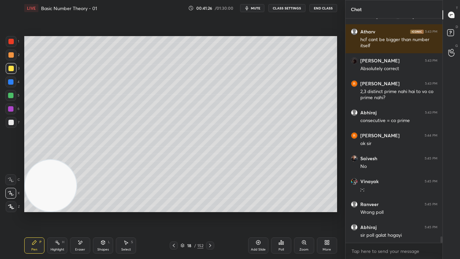
click at [81, 213] on icon at bounding box center [79, 242] width 5 height 6
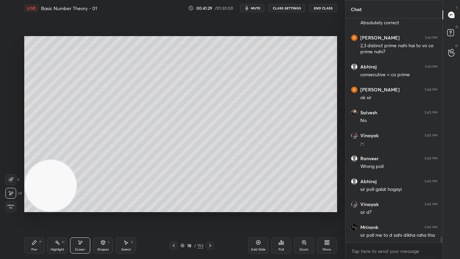
click at [35, 213] on icon at bounding box center [34, 241] width 5 height 5
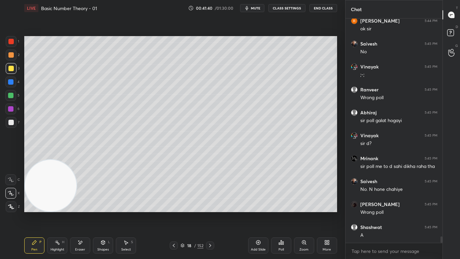
click at [258, 213] on div "Add Slide" at bounding box center [258, 248] width 15 height 3
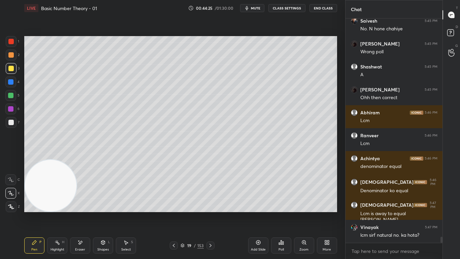
scroll to position [7859, 0]
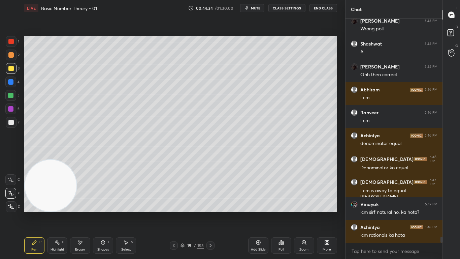
click at [257, 213] on icon at bounding box center [258, 241] width 5 height 5
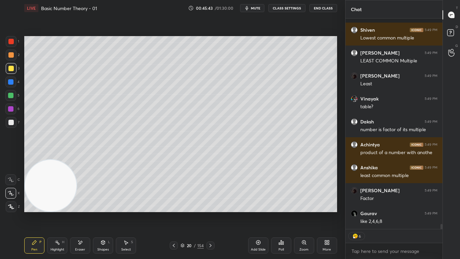
scroll to position [8428, 0]
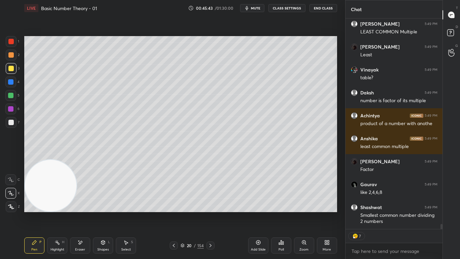
click at [257, 213] on icon at bounding box center [258, 242] width 4 height 4
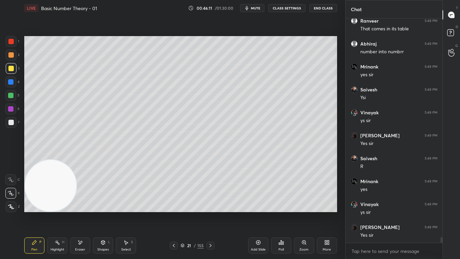
scroll to position [8666, 0]
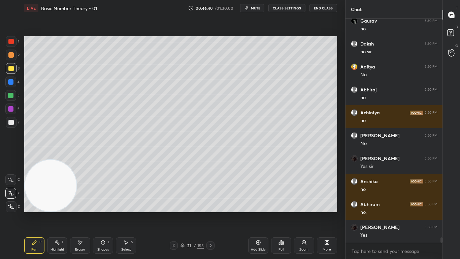
click at [15, 96] on div at bounding box center [10, 95] width 11 height 11
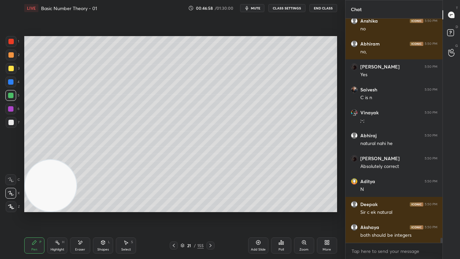
click at [258, 213] on icon at bounding box center [258, 241] width 5 height 5
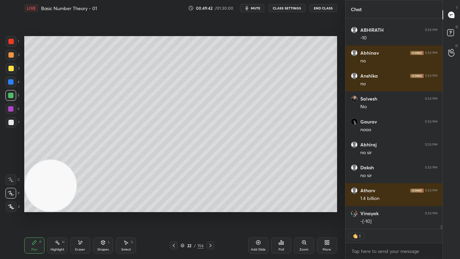
scroll to position [10413, 0]
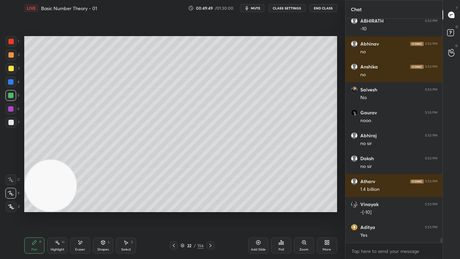
click at [211, 213] on icon at bounding box center [210, 244] width 5 height 5
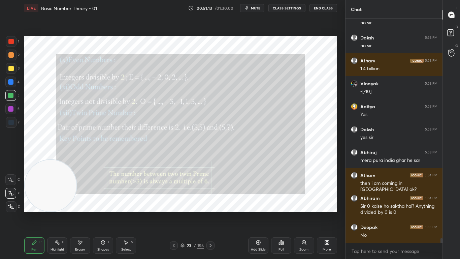
scroll to position [10566, 0]
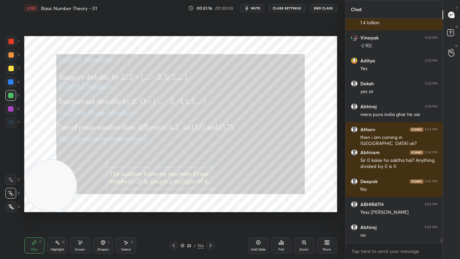
click at [305, 213] on div "Zoom" at bounding box center [304, 245] width 20 height 16
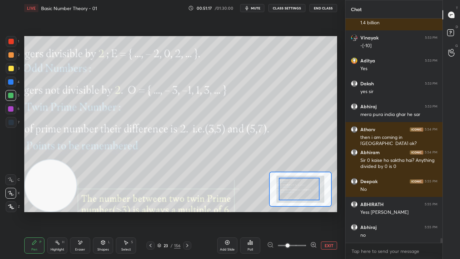
drag, startPoint x: 312, startPoint y: 186, endPoint x: 293, endPoint y: 182, distance: 18.9
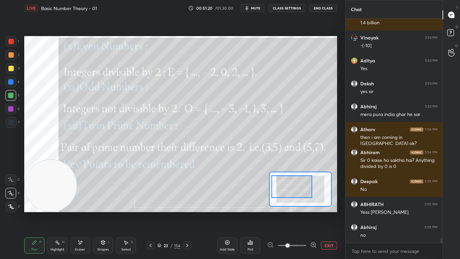
click at [290, 179] on div at bounding box center [291, 186] width 41 height 23
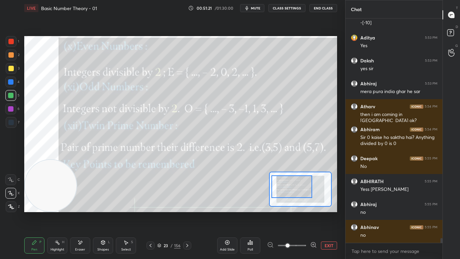
click at [328, 213] on button "EXIT" at bounding box center [329, 245] width 16 height 8
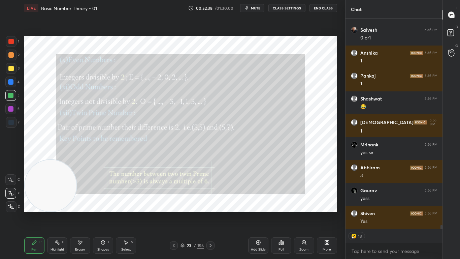
scroll to position [11158, 0]
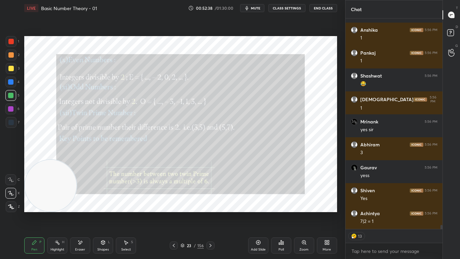
click at [12, 68] on div at bounding box center [10, 68] width 5 height 5
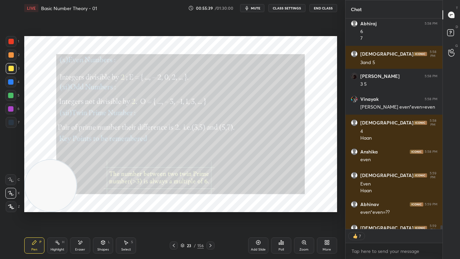
scroll to position [12283, 0]
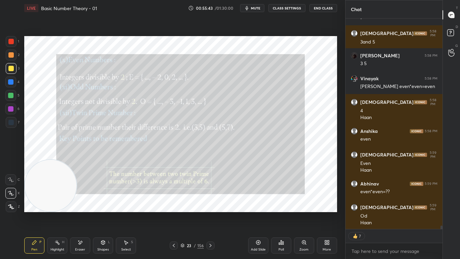
click at [210, 213] on div at bounding box center [210, 245] width 8 height 8
type textarea "x"
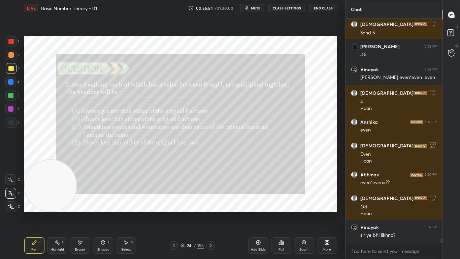
scroll to position [12315, 0]
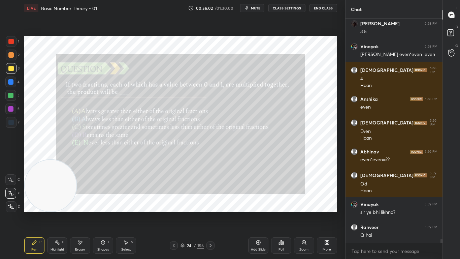
click at [280, 213] on icon at bounding box center [279, 243] width 1 height 2
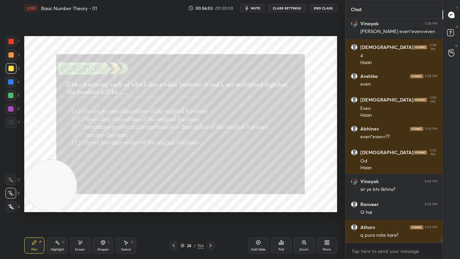
click at [277, 213] on div "Poll" at bounding box center [281, 245] width 20 height 16
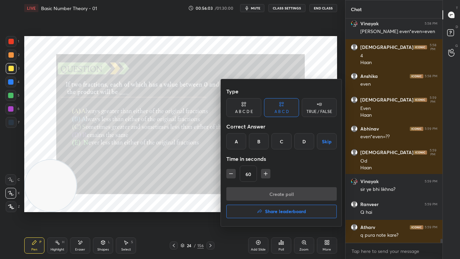
scroll to position [12361, 0]
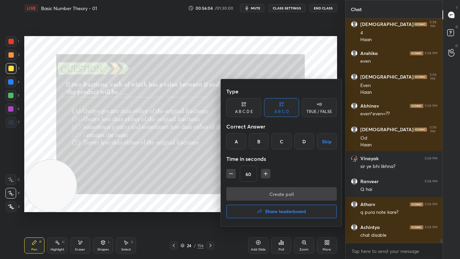
click at [262, 144] on div "B" at bounding box center [259, 141] width 20 height 16
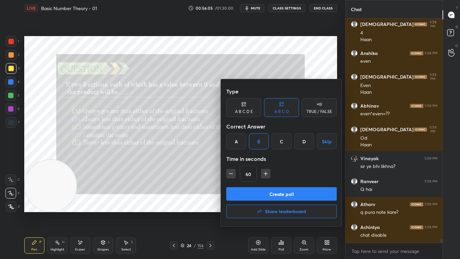
click at [266, 172] on icon "button" at bounding box center [265, 173] width 7 height 7
click at [266, 173] on icon "button" at bounding box center [265, 173] width 3 height 0
click at [266, 173] on icon "button" at bounding box center [265, 173] width 7 height 7
click at [268, 173] on icon "button" at bounding box center [268, 173] width 7 height 7
type input "120"
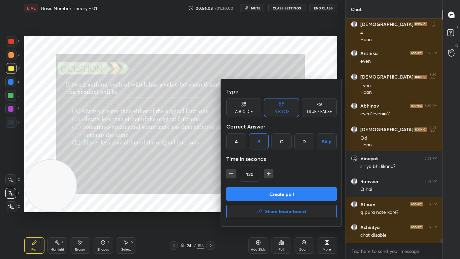
click at [277, 192] on button "Create poll" at bounding box center [281, 193] width 110 height 13
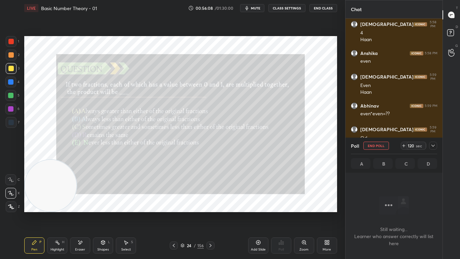
scroll to position [203, 95]
click at [434, 148] on div at bounding box center [433, 145] width 8 height 8
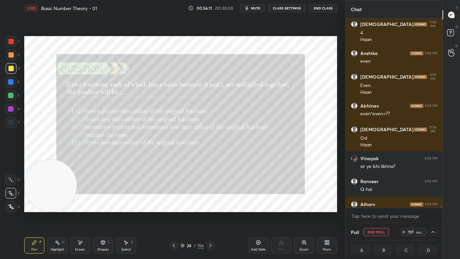
scroll to position [12396, 0]
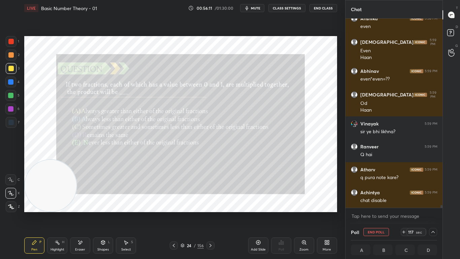
drag, startPoint x: 442, startPoint y: 207, endPoint x: 440, endPoint y: 211, distance: 4.9
click at [440, 211] on div "[DEMOGRAPHIC_DATA] 5:58 PM 4 [PERSON_NAME] 5:58 PM even [DEMOGRAPHIC_DATA] 5:59…" at bounding box center [393, 121] width 97 height 205
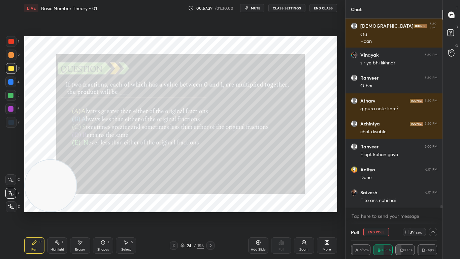
scroll to position [12487, 0]
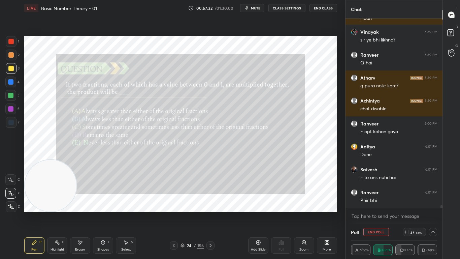
click at [433, 213] on icon at bounding box center [432, 231] width 5 height 5
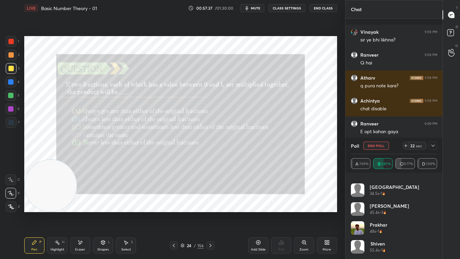
scroll to position [12516, 0]
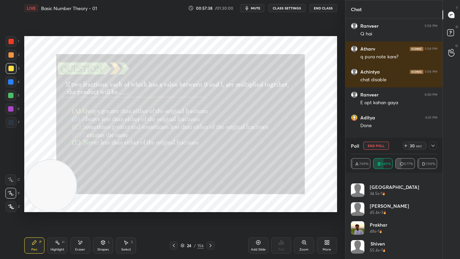
click at [435, 146] on icon at bounding box center [432, 145] width 5 height 5
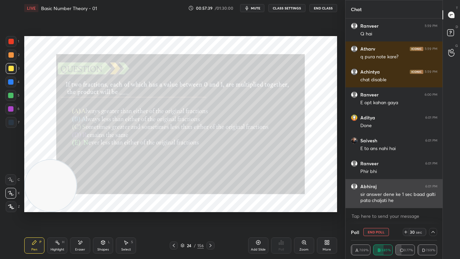
scroll to position [0, 0]
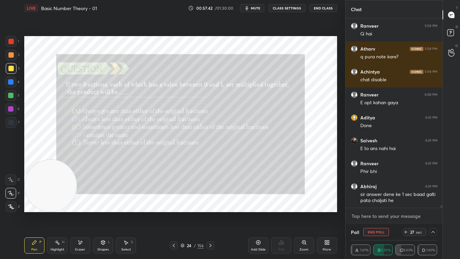
click at [407, 213] on textarea at bounding box center [394, 215] width 87 height 11
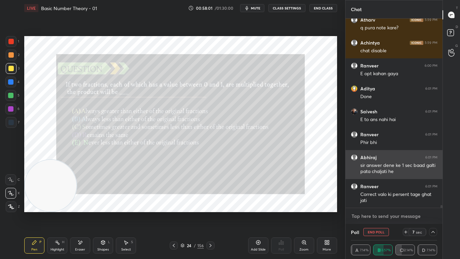
scroll to position [12568, 0]
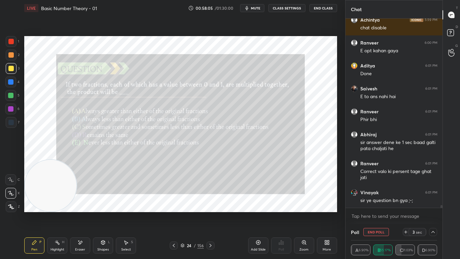
click at [433, 213] on icon at bounding box center [432, 231] width 5 height 5
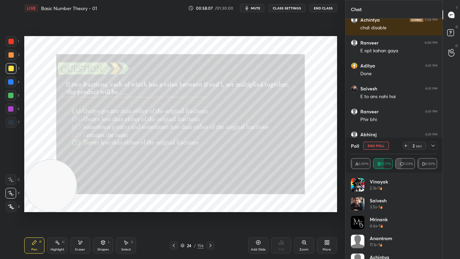
scroll to position [12591, 0]
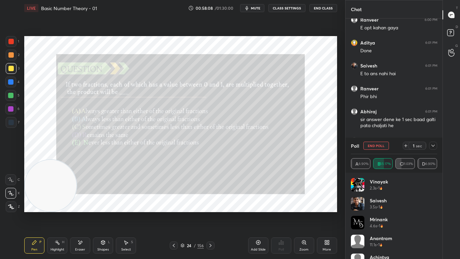
click at [432, 146] on icon at bounding box center [432, 145] width 5 height 5
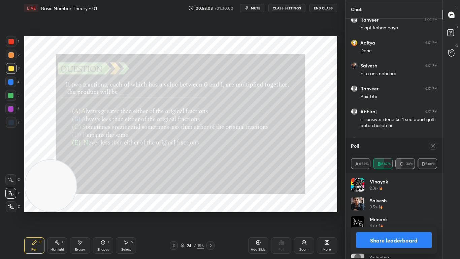
scroll to position [2, 2]
click at [434, 142] on div at bounding box center [433, 145] width 8 height 8
type textarea "x"
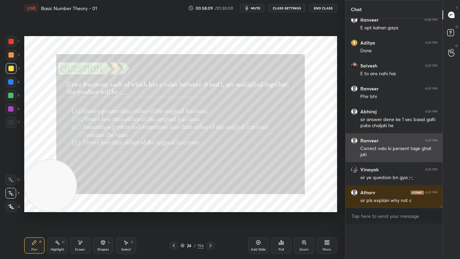
scroll to position [0, 0]
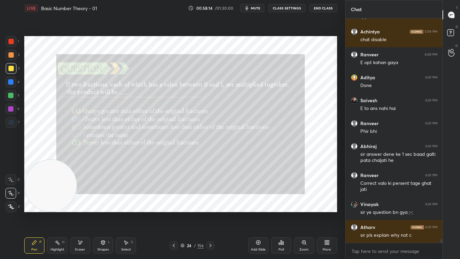
drag, startPoint x: 258, startPoint y: 243, endPoint x: 261, endPoint y: 243, distance: 3.4
click at [258, 213] on icon at bounding box center [258, 241] width 5 height 5
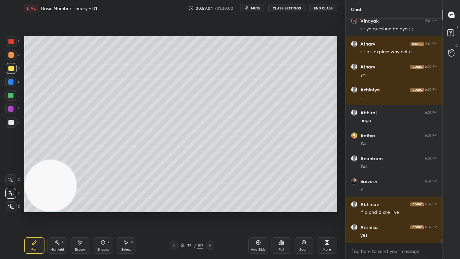
click at [77, 213] on div "Eraser" at bounding box center [80, 245] width 20 height 16
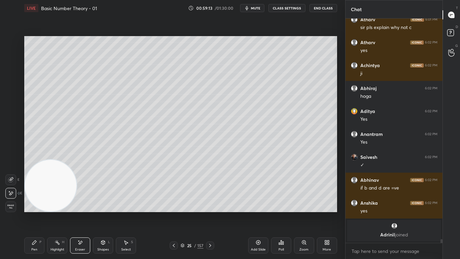
click at [38, 213] on div "Pen P" at bounding box center [34, 245] width 20 height 16
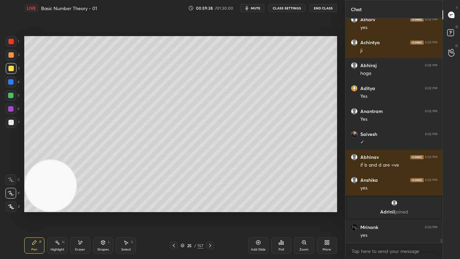
click at [259, 213] on div "Add Slide" at bounding box center [258, 245] width 20 height 16
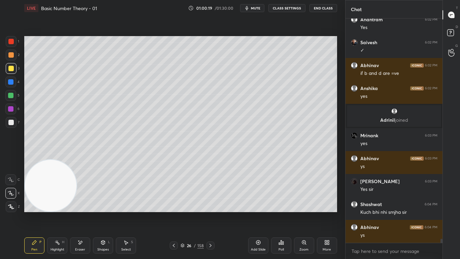
scroll to position [11839, 0]
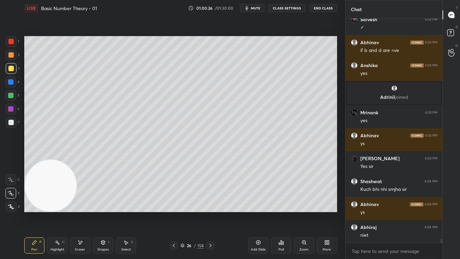
click at [256, 213] on div "Add Slide" at bounding box center [258, 245] width 20 height 16
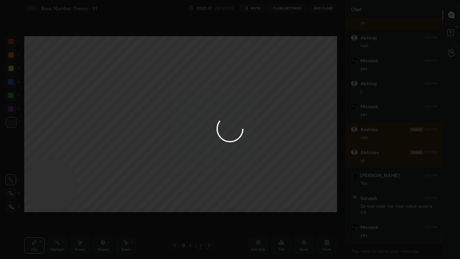
scroll to position [12051, 0]
click at [175, 213] on div at bounding box center [230, 129] width 460 height 259
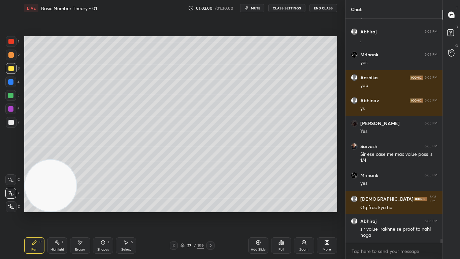
click at [14, 81] on div at bounding box center [10, 81] width 11 height 11
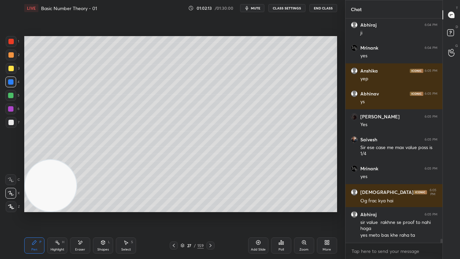
click at [174, 213] on div at bounding box center [174, 245] width 8 height 8
click at [173, 213] on icon at bounding box center [173, 244] width 5 height 5
click at [171, 213] on icon at bounding box center [173, 244] width 5 height 5
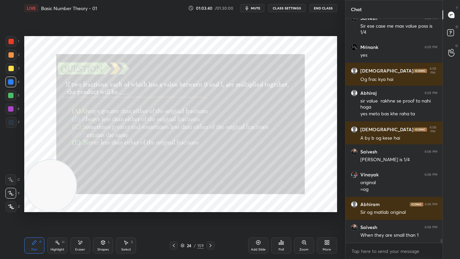
scroll to position [12231, 0]
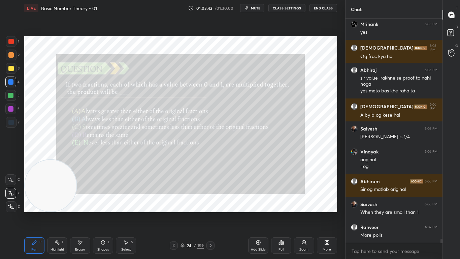
click at [212, 213] on icon at bounding box center [210, 244] width 5 height 5
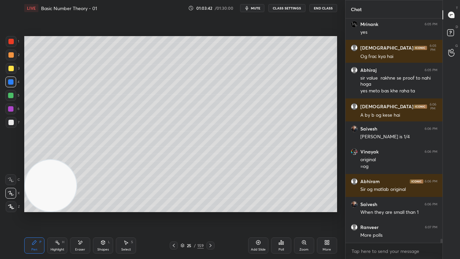
click at [213, 213] on icon at bounding box center [210, 244] width 5 height 5
click at [212, 213] on icon at bounding box center [210, 244] width 5 height 5
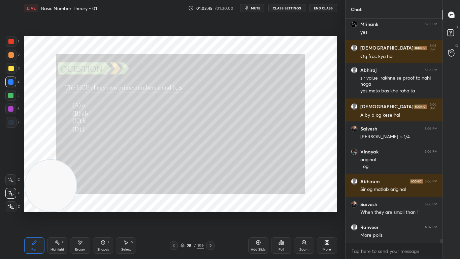
scroll to position [12253, 0]
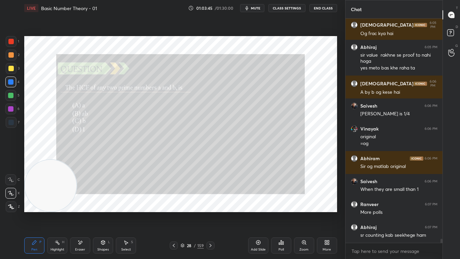
click at [282, 213] on icon at bounding box center [280, 241] width 5 height 5
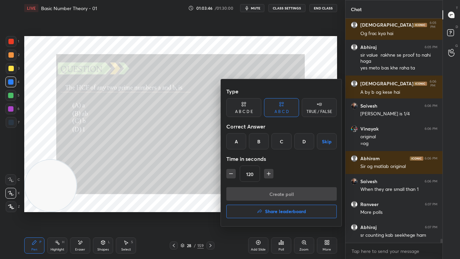
click at [303, 141] on div "D" at bounding box center [304, 141] width 20 height 16
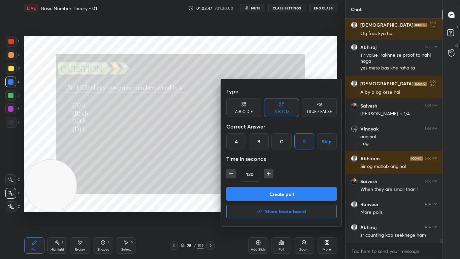
click at [233, 171] on icon "button" at bounding box center [231, 173] width 7 height 7
click at [232, 172] on icon "button" at bounding box center [231, 173] width 7 height 7
click at [231, 172] on icon "button" at bounding box center [231, 173] width 7 height 7
click at [231, 173] on icon "button" at bounding box center [231, 173] width 7 height 7
click at [231, 175] on icon "button" at bounding box center [231, 173] width 7 height 7
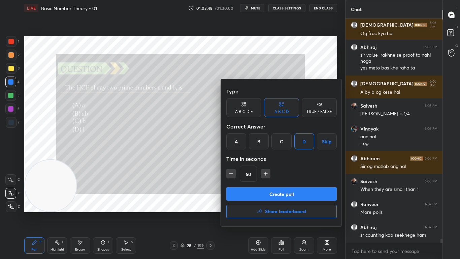
type input "45"
click at [238, 192] on button "Create poll" at bounding box center [281, 193] width 110 height 13
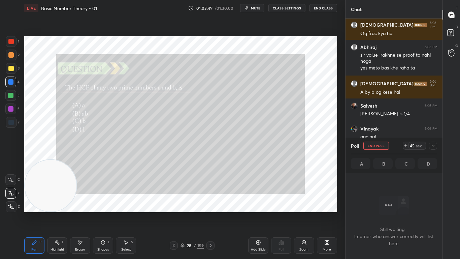
scroll to position [203, 95]
click at [430, 146] on div at bounding box center [433, 145] width 8 height 8
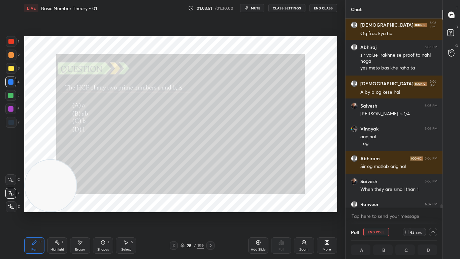
scroll to position [12288, 0]
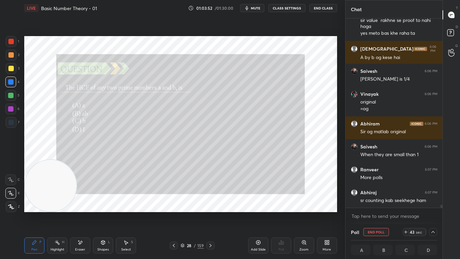
click at [441, 209] on div "[PERSON_NAME] 6:05 PM Og frac kya hai Abhiraj 6:05 PM sir value rakhne se proof…" at bounding box center [393, 121] width 97 height 205
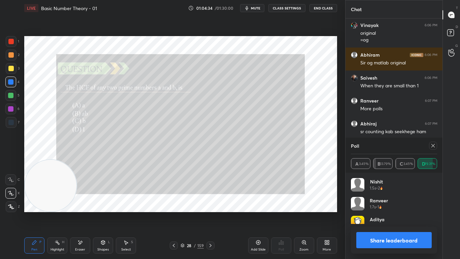
scroll to position [79, 84]
click at [433, 144] on icon at bounding box center [432, 145] width 5 height 5
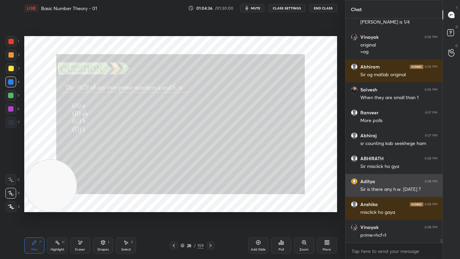
scroll to position [238, 95]
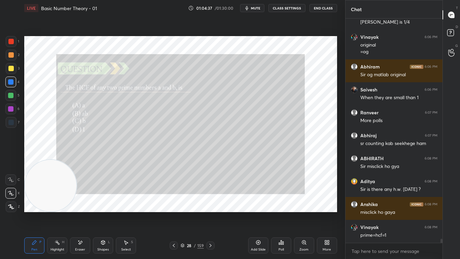
click at [212, 213] on icon at bounding box center [210, 244] width 5 height 5
click at [301, 213] on div "Zoom" at bounding box center [304, 245] width 20 height 16
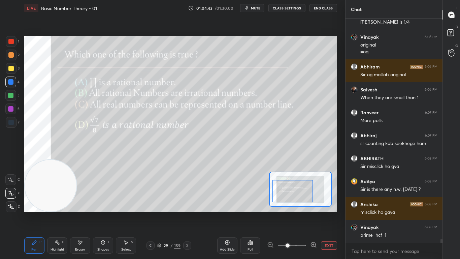
drag, startPoint x: 304, startPoint y: 194, endPoint x: 301, endPoint y: 196, distance: 3.6
click at [301, 197] on div at bounding box center [292, 190] width 41 height 23
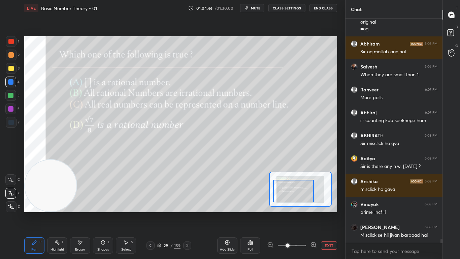
click at [250, 213] on icon at bounding box center [249, 242] width 1 height 4
click at [248, 213] on div "Poll" at bounding box center [249, 248] width 5 height 3
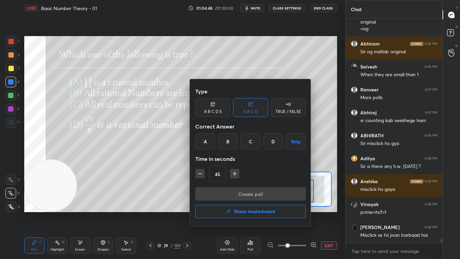
click at [250, 137] on div "C" at bounding box center [250, 141] width 20 height 16
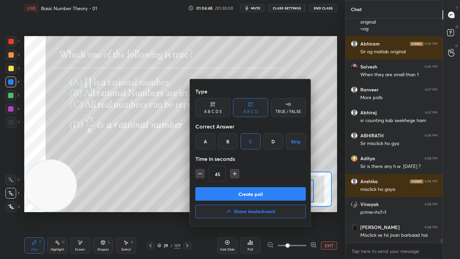
click at [249, 193] on button "Create poll" at bounding box center [250, 193] width 110 height 13
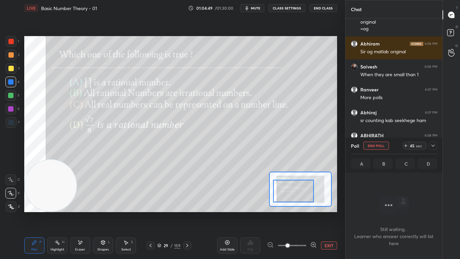
scroll to position [203, 95]
click at [432, 146] on icon at bounding box center [432, 145] width 5 height 5
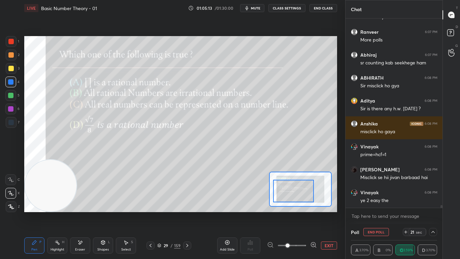
scroll to position [12448, 0]
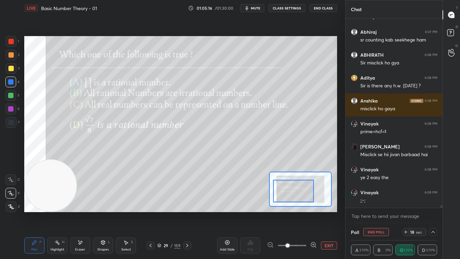
click at [433, 213] on div at bounding box center [433, 232] width 8 height 8
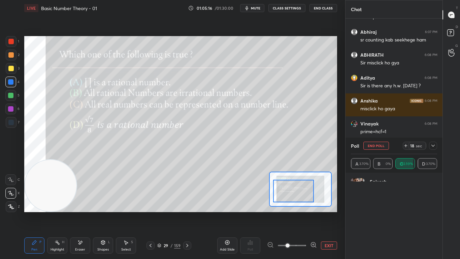
scroll to position [78, 84]
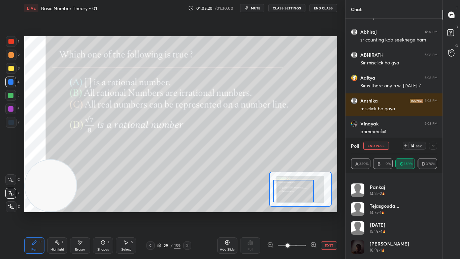
click at [432, 148] on div at bounding box center [433, 145] width 8 height 8
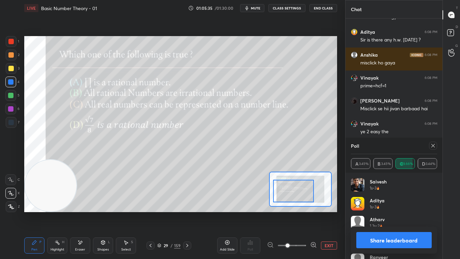
click at [432, 148] on icon at bounding box center [432, 145] width 5 height 5
type textarea "x"
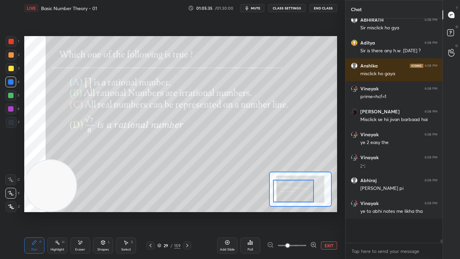
scroll to position [204, 95]
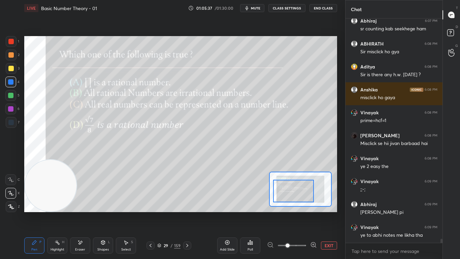
click at [190, 213] on icon at bounding box center [186, 244] width 5 height 5
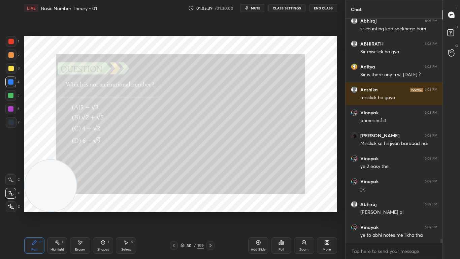
click at [211, 213] on icon at bounding box center [210, 244] width 5 height 5
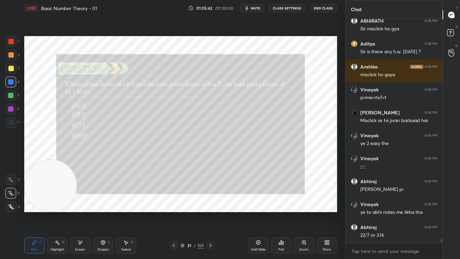
click at [279, 213] on div "Poll" at bounding box center [281, 245] width 20 height 16
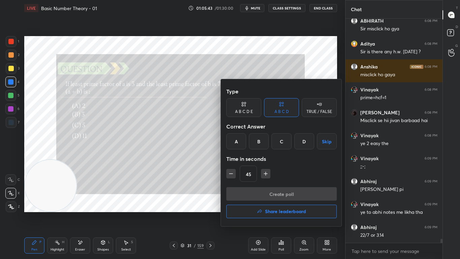
click at [238, 140] on div "A" at bounding box center [236, 141] width 20 height 16
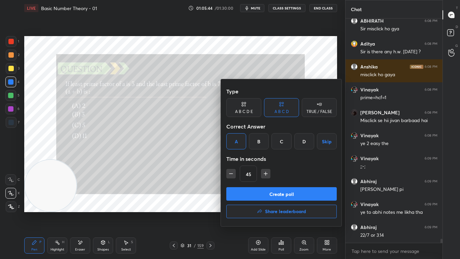
click at [266, 171] on icon "button" at bounding box center [265, 173] width 7 height 7
type input "75"
click at [286, 194] on button "Create poll" at bounding box center [281, 193] width 110 height 13
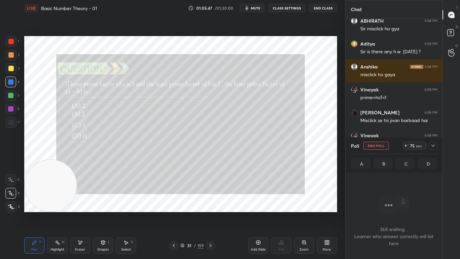
click at [431, 145] on icon at bounding box center [432, 145] width 5 height 5
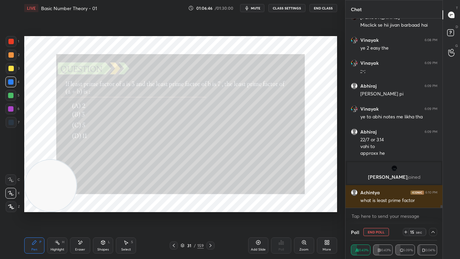
click at [406, 213] on icon at bounding box center [405, 231] width 5 height 5
click at [432, 213] on icon at bounding box center [432, 231] width 5 height 5
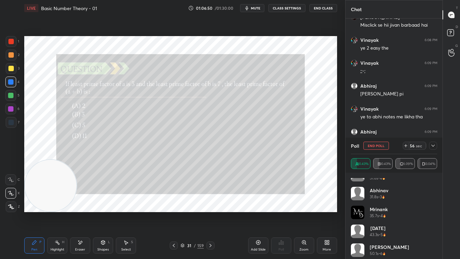
scroll to position [51, 0]
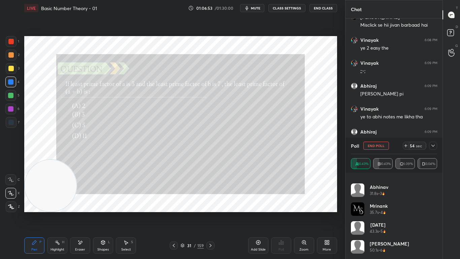
click at [433, 147] on icon at bounding box center [432, 145] width 5 height 5
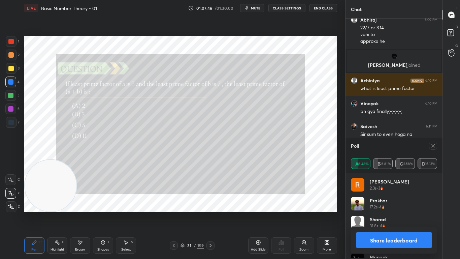
scroll to position [2, 2]
click at [433, 144] on icon at bounding box center [432, 145] width 5 height 5
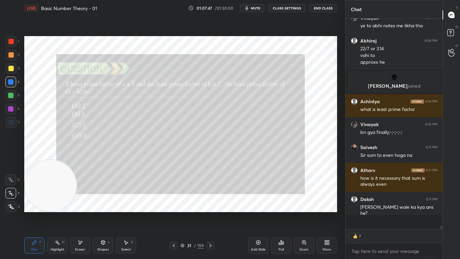
scroll to position [12416, 0]
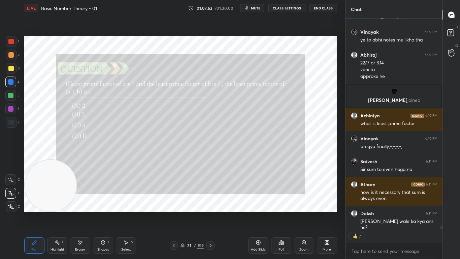
type textarea "x"
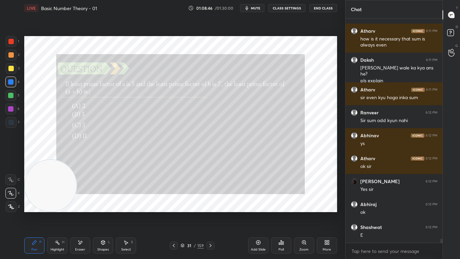
scroll to position [12586, 0]
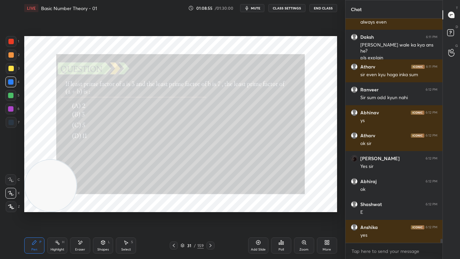
click at [209, 213] on icon at bounding box center [210, 244] width 5 height 5
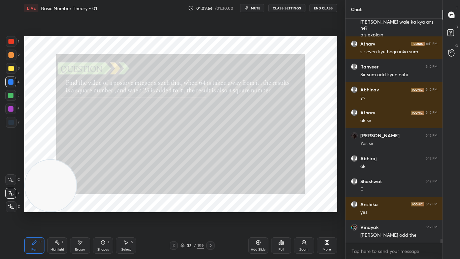
scroll to position [12632, 0]
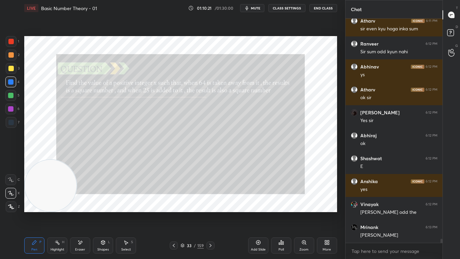
click at [281, 213] on icon at bounding box center [280, 242] width 1 height 4
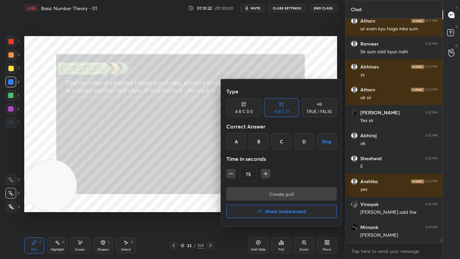
click at [259, 144] on div "B" at bounding box center [259, 141] width 20 height 16
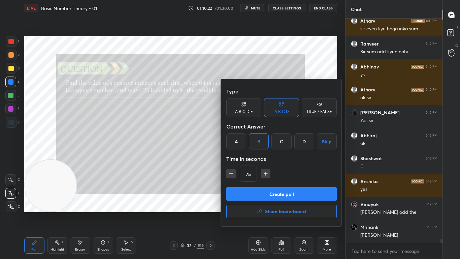
click at [268, 174] on icon "button" at bounding box center [265, 173] width 7 height 7
type input "90"
click at [269, 189] on button "Create poll" at bounding box center [281, 193] width 110 height 13
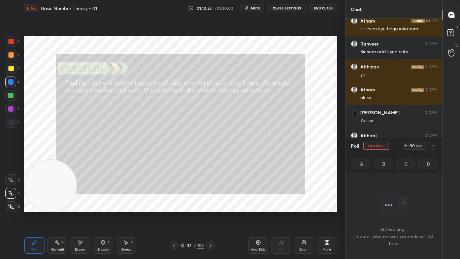
scroll to position [203, 95]
click at [434, 146] on icon at bounding box center [432, 145] width 5 height 5
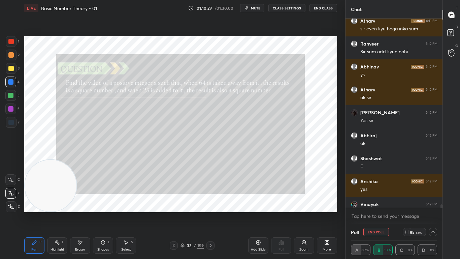
scroll to position [12667, 0]
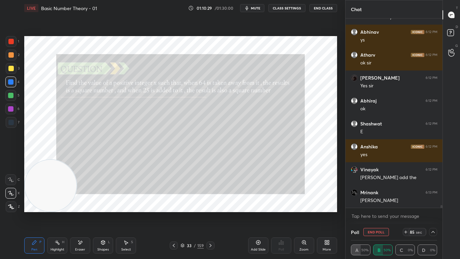
drag, startPoint x: 441, startPoint y: 207, endPoint x: 442, endPoint y: 210, distance: 3.8
click at [442, 210] on div "[PERSON_NAME] 6:11 PM sir even kyu hoga inka sum [PERSON_NAME] 6:12 PM Sir sum …" at bounding box center [393, 121] width 97 height 205
click at [434, 213] on icon at bounding box center [432, 231] width 5 height 5
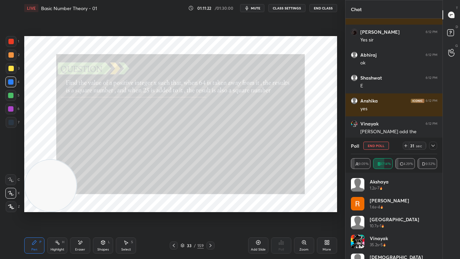
scroll to position [12735, 0]
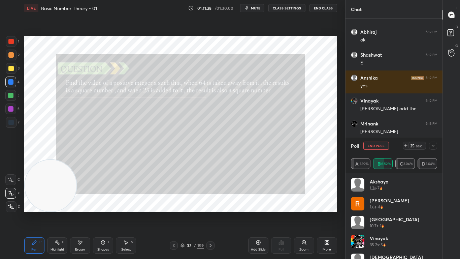
click at [434, 145] on icon at bounding box center [432, 145] width 5 height 5
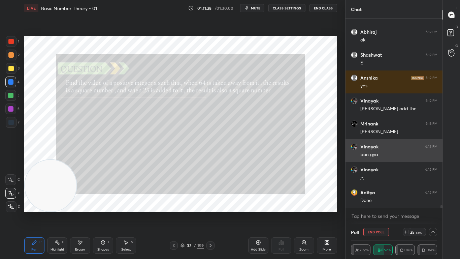
scroll to position [0, 2]
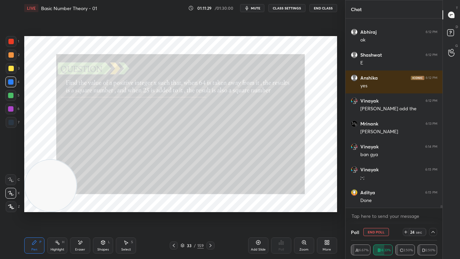
click at [405, 213] on div "24 sec" at bounding box center [415, 232] width 24 height 8
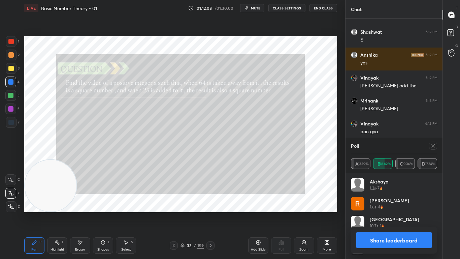
scroll to position [2, 2]
click at [434, 144] on icon at bounding box center [432, 145] width 5 height 5
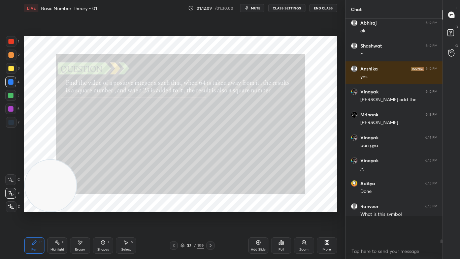
scroll to position [12725, 0]
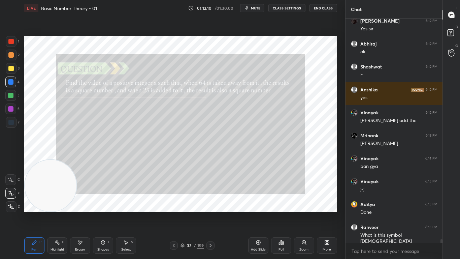
click at [83, 213] on div "Eraser" at bounding box center [80, 245] width 20 height 16
click at [10, 208] on span "Erase all" at bounding box center [11, 206] width 10 height 5
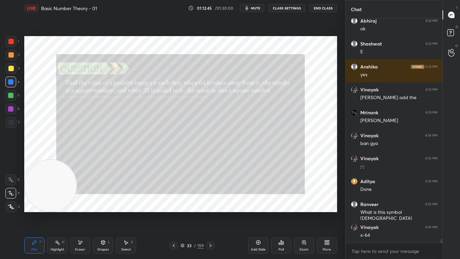
click at [131, 213] on div "Select S" at bounding box center [126, 245] width 20 height 16
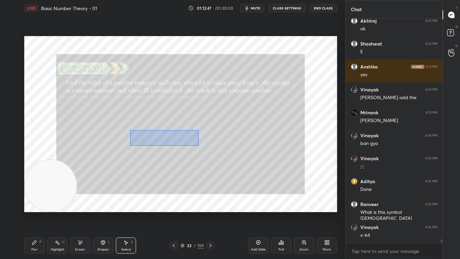
drag, startPoint x: 130, startPoint y: 130, endPoint x: 199, endPoint y: 145, distance: 70.7
click at [199, 145] on div "0 ° Undo Copy Duplicate Duplicate to new slide Delete" at bounding box center [180, 124] width 313 height 176
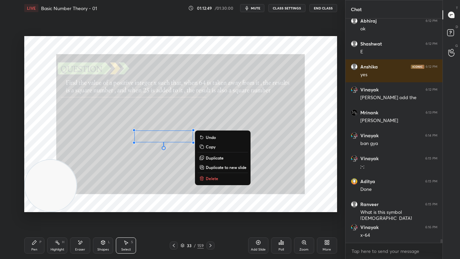
click at [226, 166] on p "Duplicate to new slide" at bounding box center [226, 166] width 41 height 5
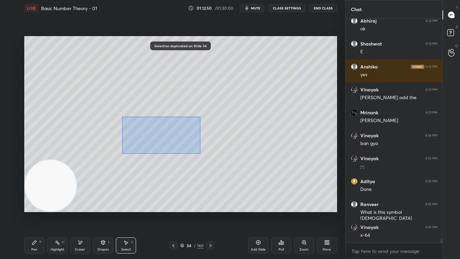
drag, startPoint x: 123, startPoint y: 120, endPoint x: 202, endPoint y: 154, distance: 86.1
click at [202, 155] on div "0 ° Undo Copy Duplicate Duplicate to new slide Delete" at bounding box center [180, 124] width 313 height 176
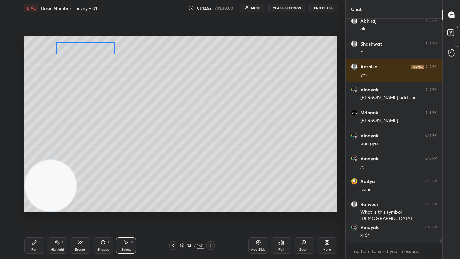
drag, startPoint x: 182, startPoint y: 138, endPoint x: 103, endPoint y: 49, distance: 118.7
click at [103, 49] on div "0 ° Undo Copy Duplicate Duplicate to new slide Delete" at bounding box center [180, 124] width 313 height 176
click at [120, 58] on div "0 ° Undo Copy Duplicate Duplicate to new slide Delete" at bounding box center [180, 124] width 313 height 176
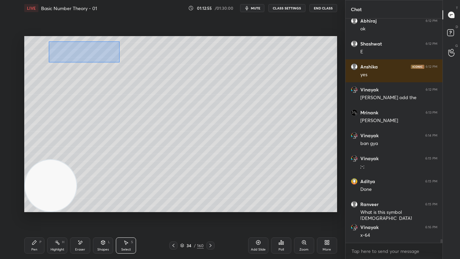
drag, startPoint x: 48, startPoint y: 38, endPoint x: 120, endPoint y: 62, distance: 75.6
click at [120, 62] on div "0 ° Undo Copy Duplicate Duplicate to new slide Delete" at bounding box center [180, 124] width 313 height 176
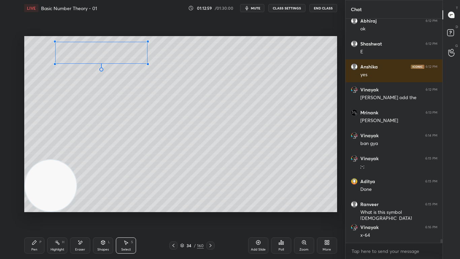
drag, startPoint x: 114, startPoint y: 54, endPoint x: 147, endPoint y: 63, distance: 34.4
click at [147, 63] on div at bounding box center [147, 64] width 3 height 3
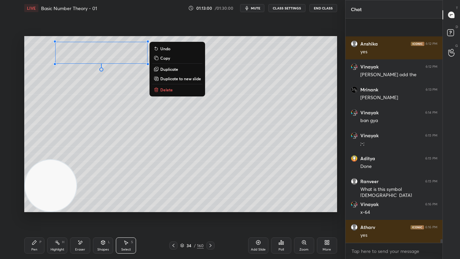
scroll to position [12815, 0]
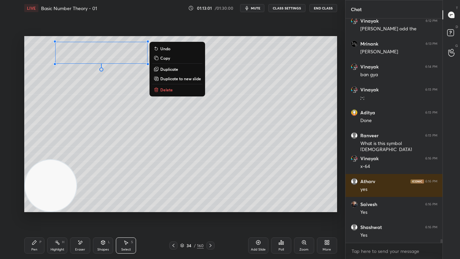
drag, startPoint x: 32, startPoint y: 249, endPoint x: 33, endPoint y: 245, distance: 4.3
click at [32, 213] on div "Pen" at bounding box center [34, 248] width 6 height 3
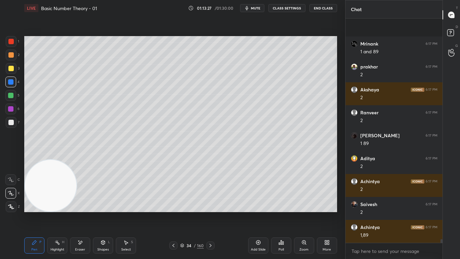
scroll to position [13188, 0]
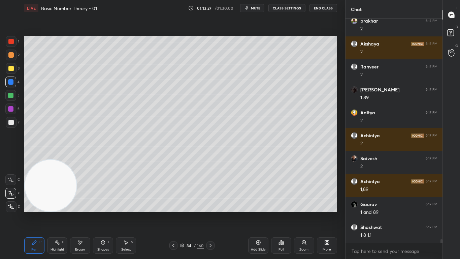
click at [11, 67] on div at bounding box center [10, 68] width 5 height 5
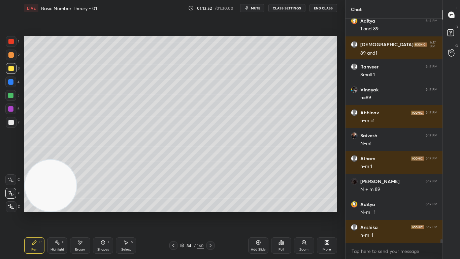
scroll to position [13508, 0]
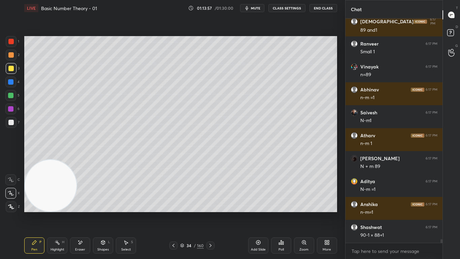
click at [175, 213] on icon at bounding box center [173, 244] width 5 height 5
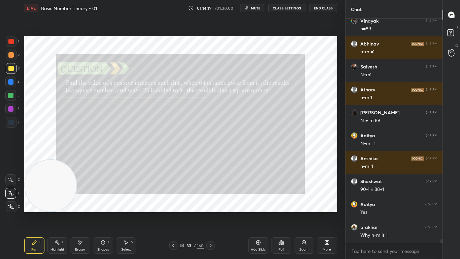
scroll to position [13577, 0]
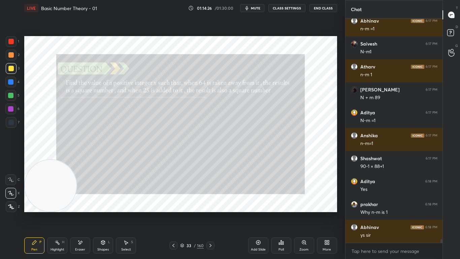
click at [212, 213] on icon at bounding box center [210, 244] width 5 height 5
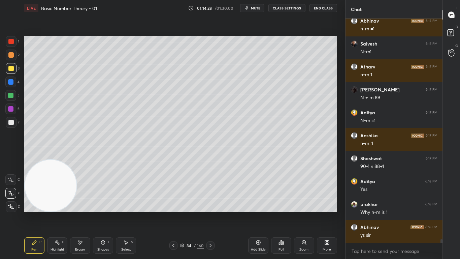
scroll to position [208, 95]
click at [211, 213] on icon at bounding box center [210, 244] width 2 height 3
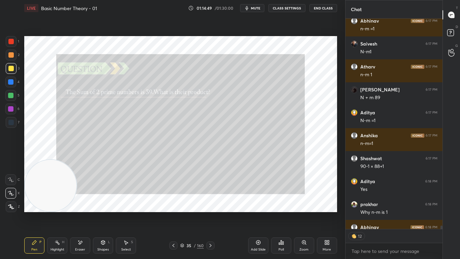
click at [209, 213] on icon at bounding box center [210, 244] width 5 height 5
click at [213, 213] on icon at bounding box center [210, 244] width 5 height 5
click at [211, 213] on icon at bounding box center [210, 244] width 5 height 5
click at [210, 213] on icon at bounding box center [210, 244] width 5 height 5
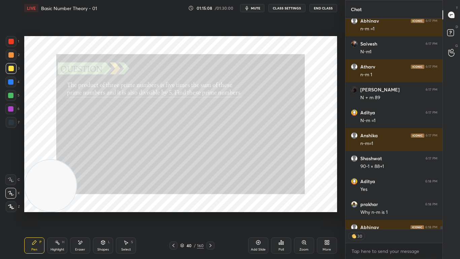
scroll to position [13598, 0]
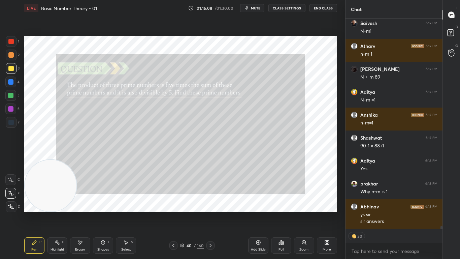
click at [212, 213] on icon at bounding box center [210, 244] width 5 height 5
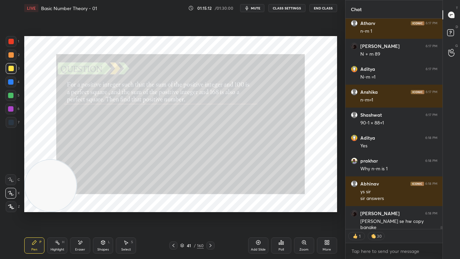
click at [210, 213] on icon at bounding box center [210, 244] width 5 height 5
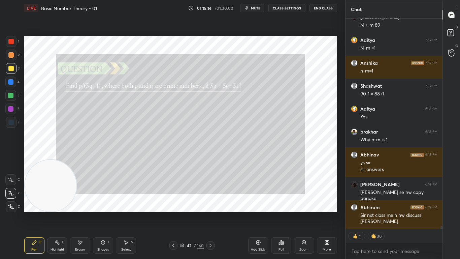
click at [211, 213] on icon at bounding box center [210, 244] width 2 height 3
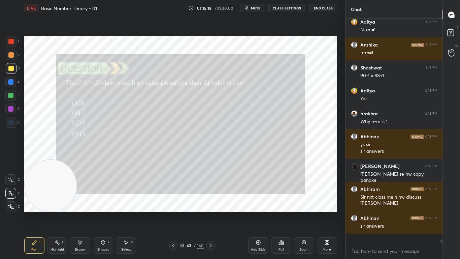
scroll to position [13659, 0]
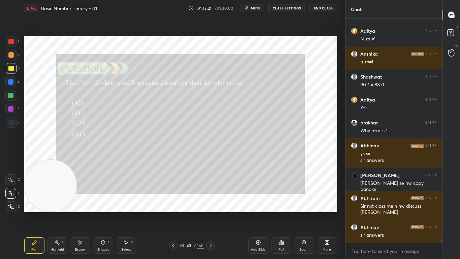
click at [210, 213] on icon at bounding box center [210, 244] width 5 height 5
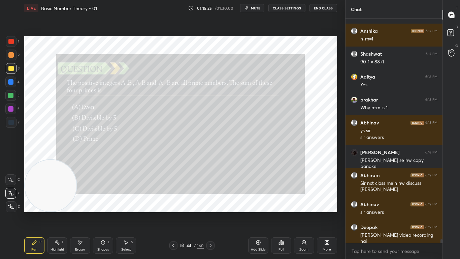
click at [212, 213] on icon at bounding box center [210, 244] width 5 height 5
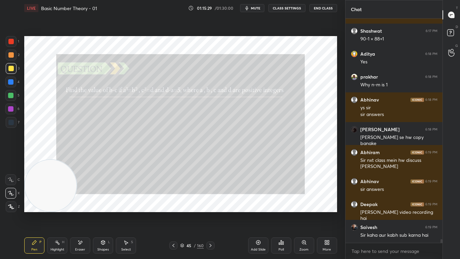
click at [210, 213] on icon at bounding box center [210, 244] width 5 height 5
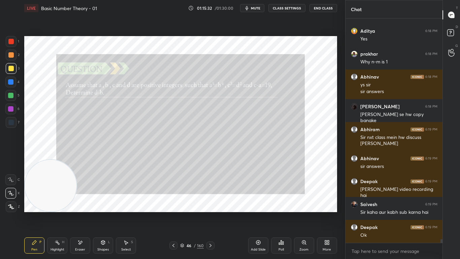
click at [212, 213] on icon at bounding box center [210, 244] width 5 height 5
click at [175, 213] on icon at bounding box center [173, 244] width 5 height 5
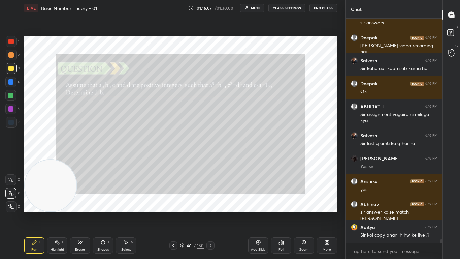
scroll to position [13900, 0]
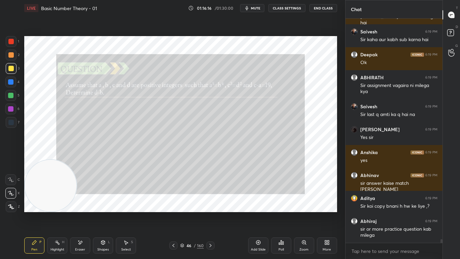
click at [82, 213] on div "Eraser" at bounding box center [80, 245] width 20 height 16
click at [38, 213] on div "Pen P" at bounding box center [34, 245] width 20 height 16
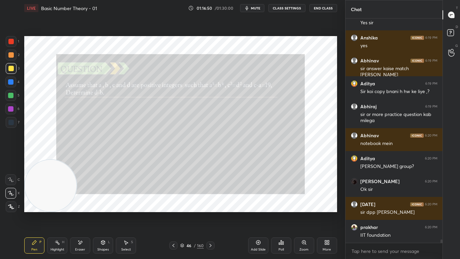
scroll to position [14037, 0]
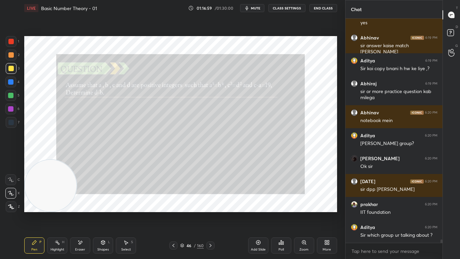
click at [276, 213] on div "Poll" at bounding box center [281, 245] width 20 height 16
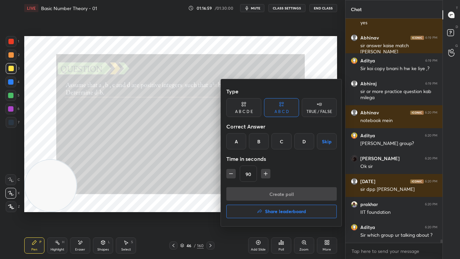
click at [281, 210] on h4 "Share leaderboard" at bounding box center [285, 211] width 41 height 5
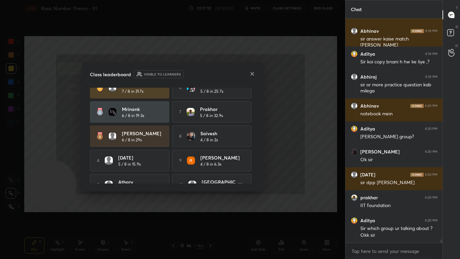
scroll to position [0, 0]
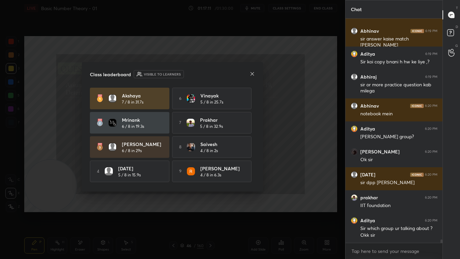
drag, startPoint x: 256, startPoint y: 128, endPoint x: 258, endPoint y: 152, distance: 24.0
click at [258, 151] on div "Class leaderboard Visible to learners [PERSON_NAME] 7 / 8 in 31.7s 6 [PERSON_NA…" at bounding box center [172, 126] width 181 height 129
click at [252, 73] on icon at bounding box center [251, 73] width 5 height 5
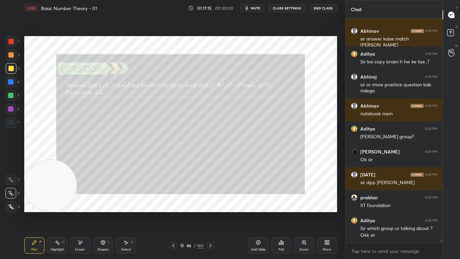
click at [323, 9] on button "End Class" at bounding box center [323, 8] width 28 height 8
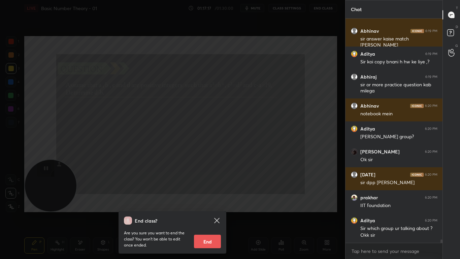
scroll to position [14067, 0]
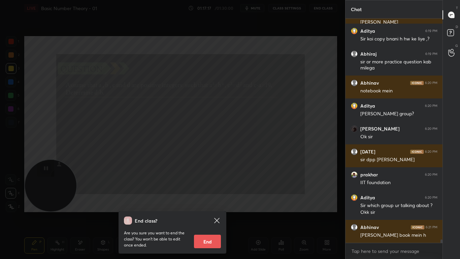
click at [206, 213] on button "End" at bounding box center [207, 240] width 27 height 13
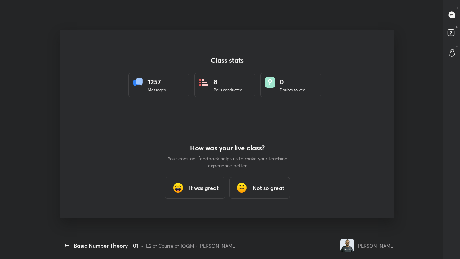
scroll to position [0, 0]
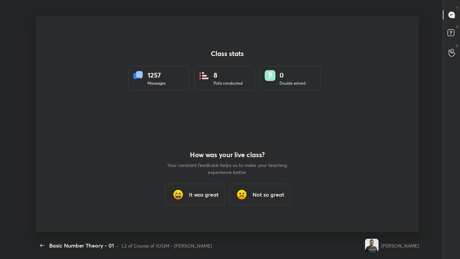
click at [190, 192] on h3 "It was great" at bounding box center [204, 194] width 30 height 8
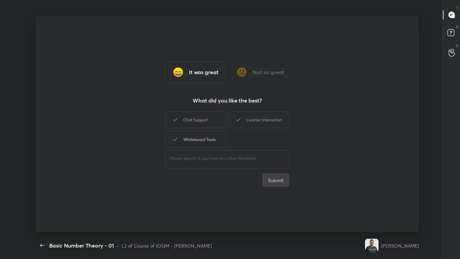
click at [193, 145] on div "Whiteboard Tools" at bounding box center [195, 139] width 61 height 17
click at [200, 125] on div "Chat Support" at bounding box center [195, 119] width 61 height 17
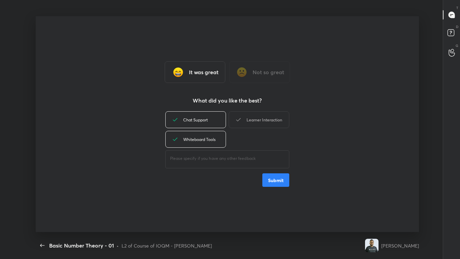
click at [245, 119] on div "Learner Interaction" at bounding box center [259, 119] width 61 height 17
click at [272, 180] on button "Submit" at bounding box center [275, 179] width 27 height 13
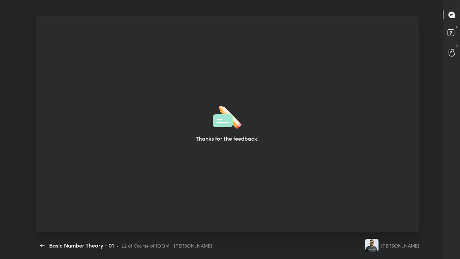
type textarea "x"
